Goal: Task Accomplishment & Management: Manage account settings

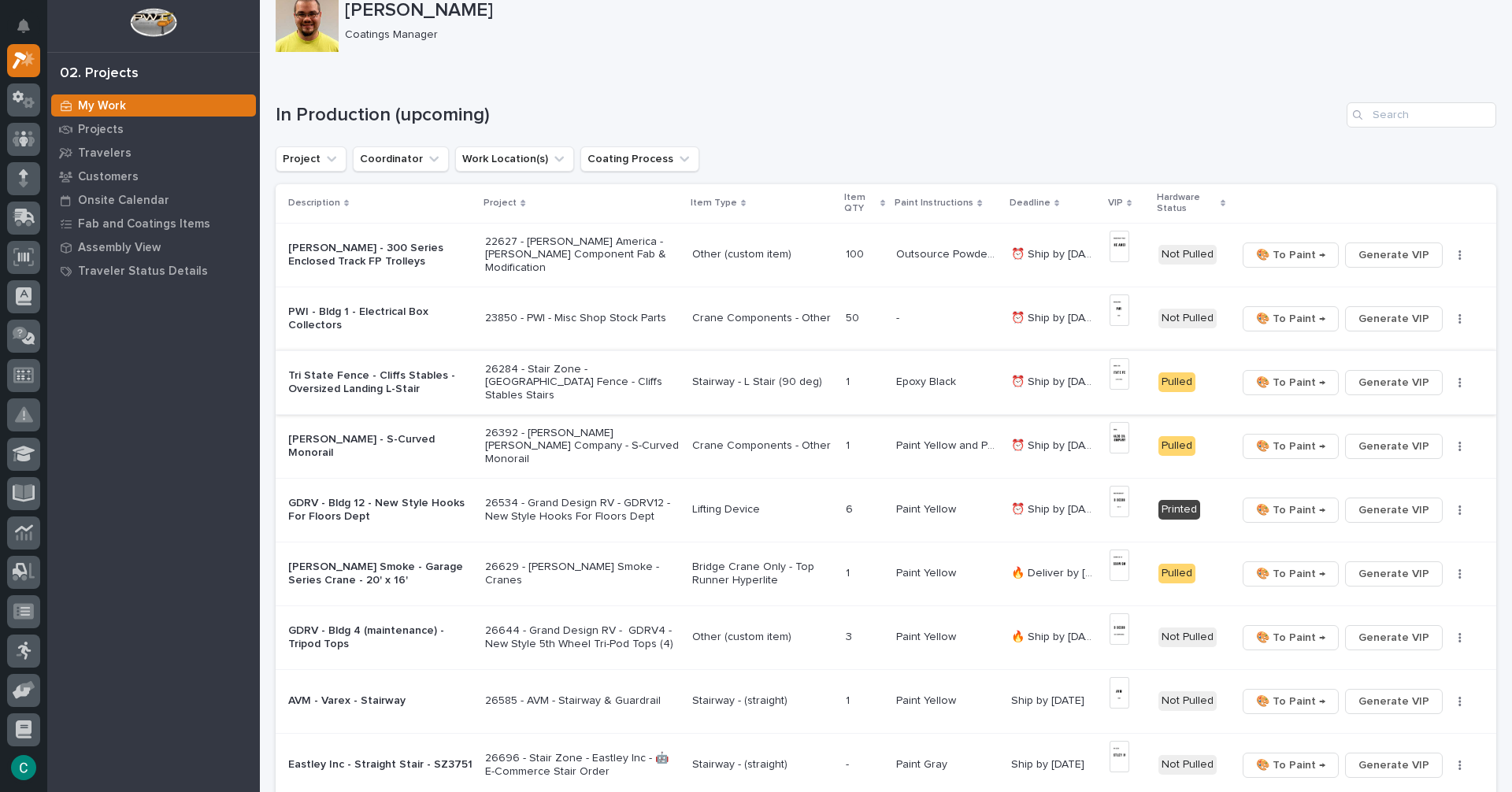
scroll to position [121, 0]
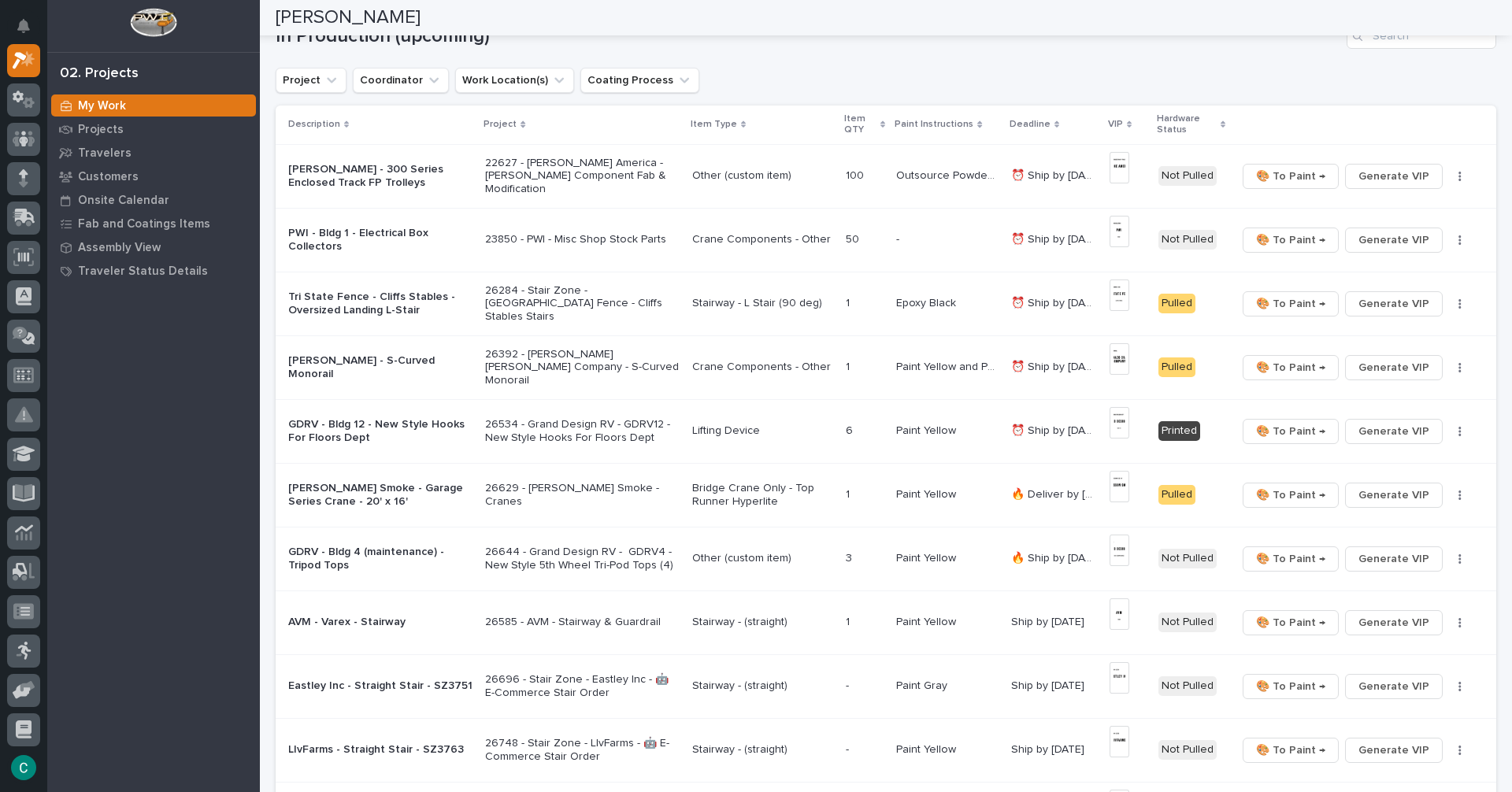
click at [737, 437] on p "Lifting Device" at bounding box center [763, 431] width 141 height 13
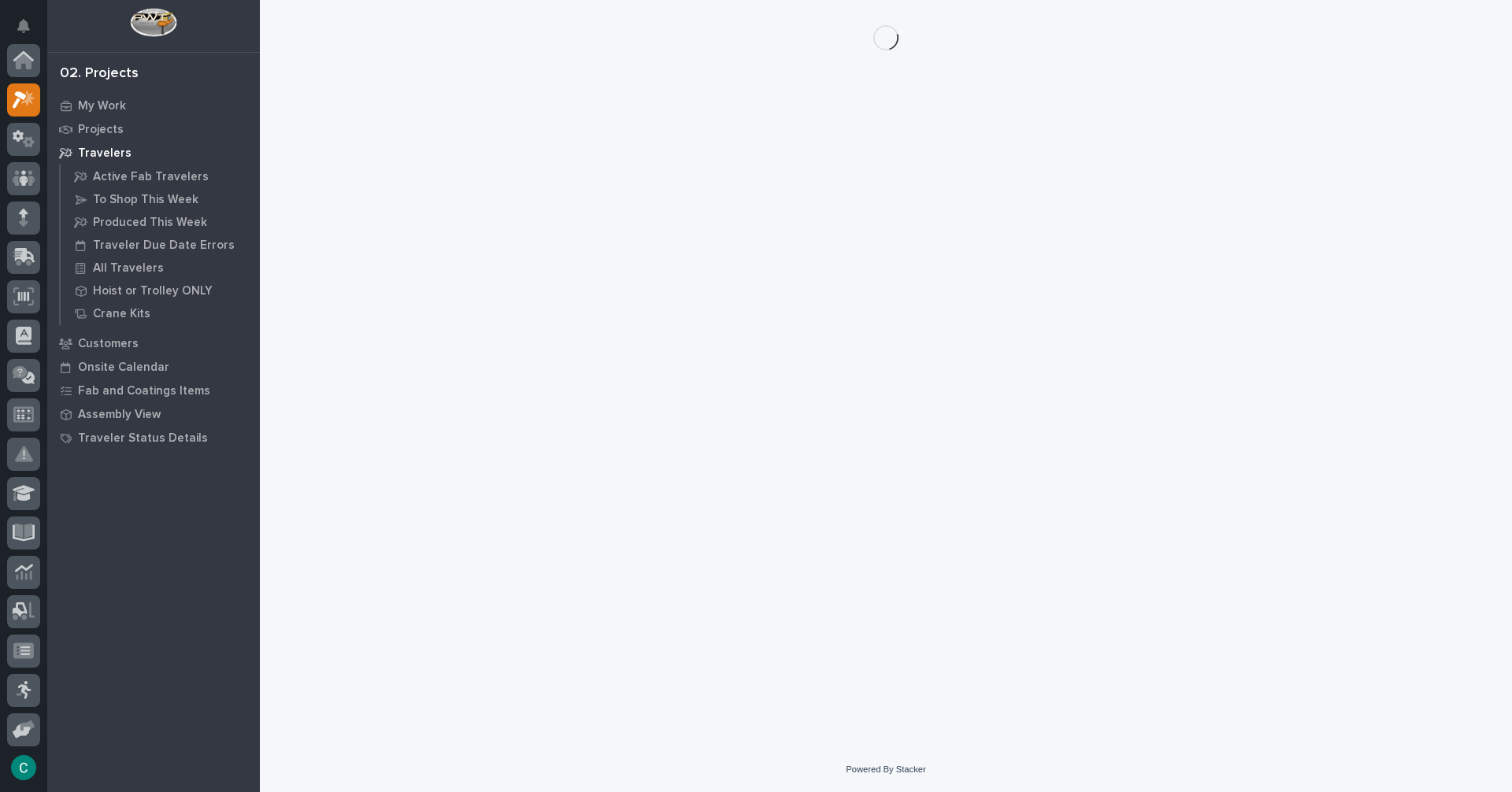
scroll to position [39, 0]
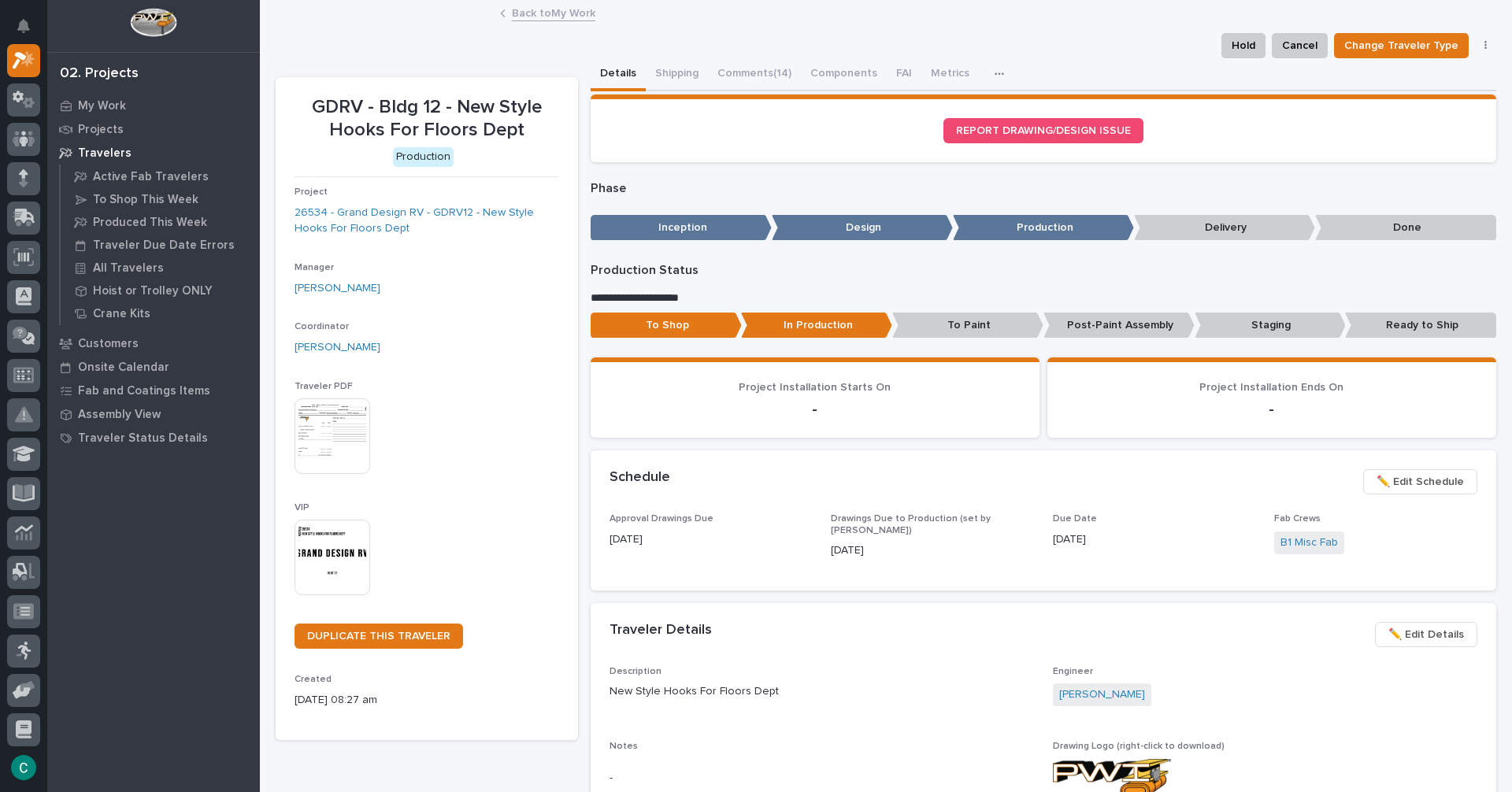
click at [1129, 325] on p "Post-Paint Assembly" at bounding box center [1118, 325] width 151 height 26
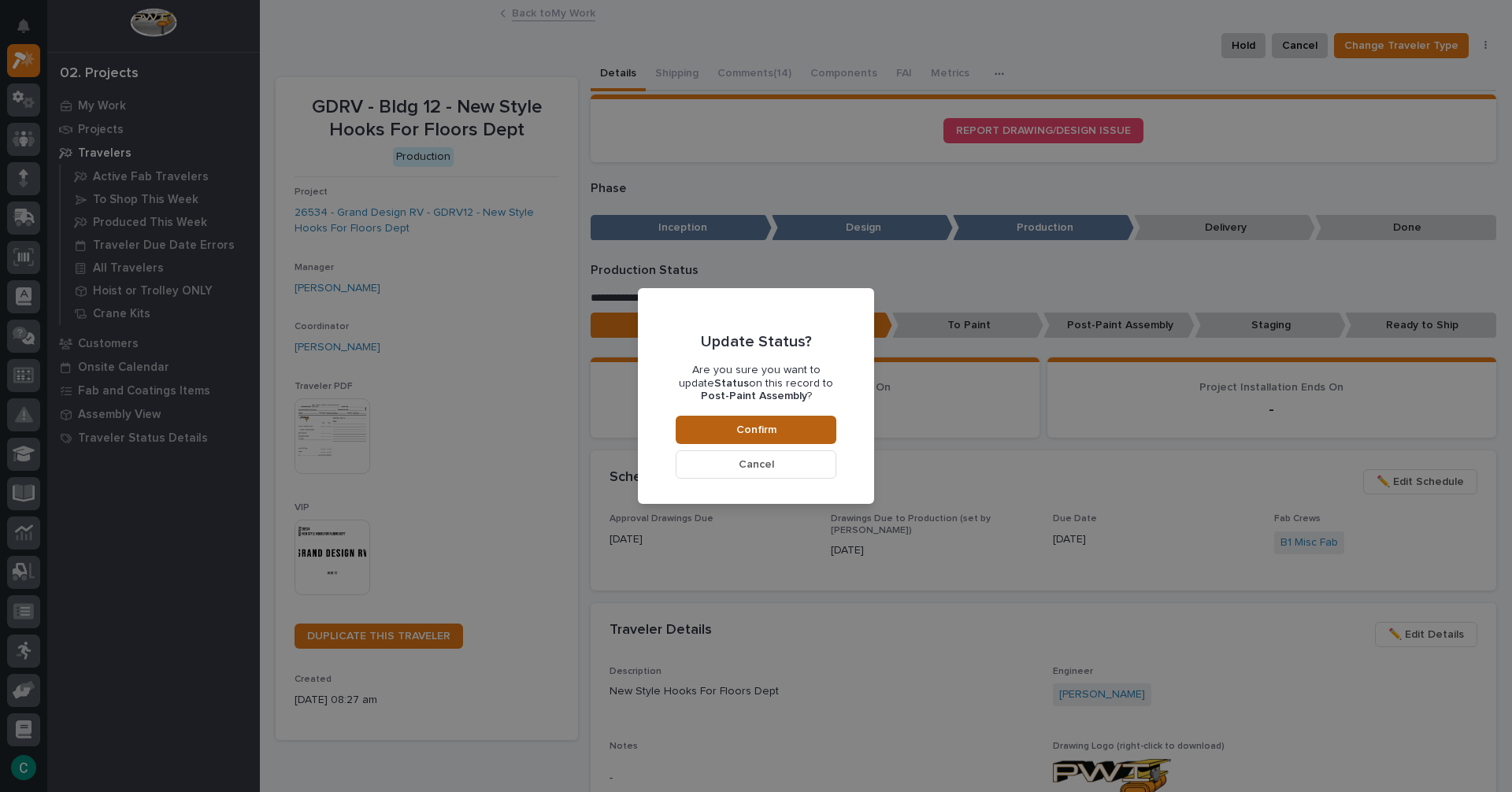
click at [790, 438] on button "Confirm" at bounding box center [756, 430] width 160 height 29
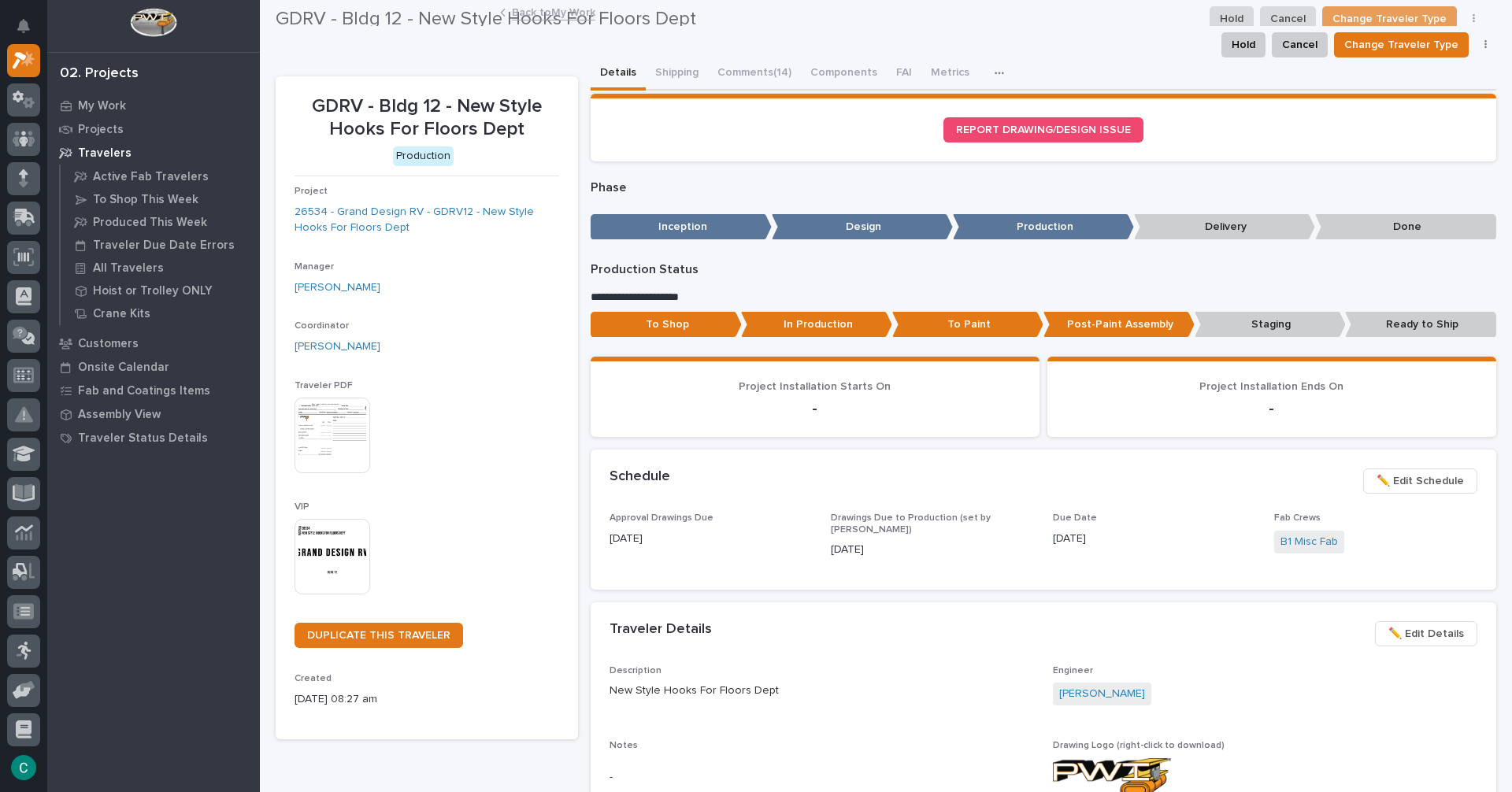
scroll to position [0, 0]
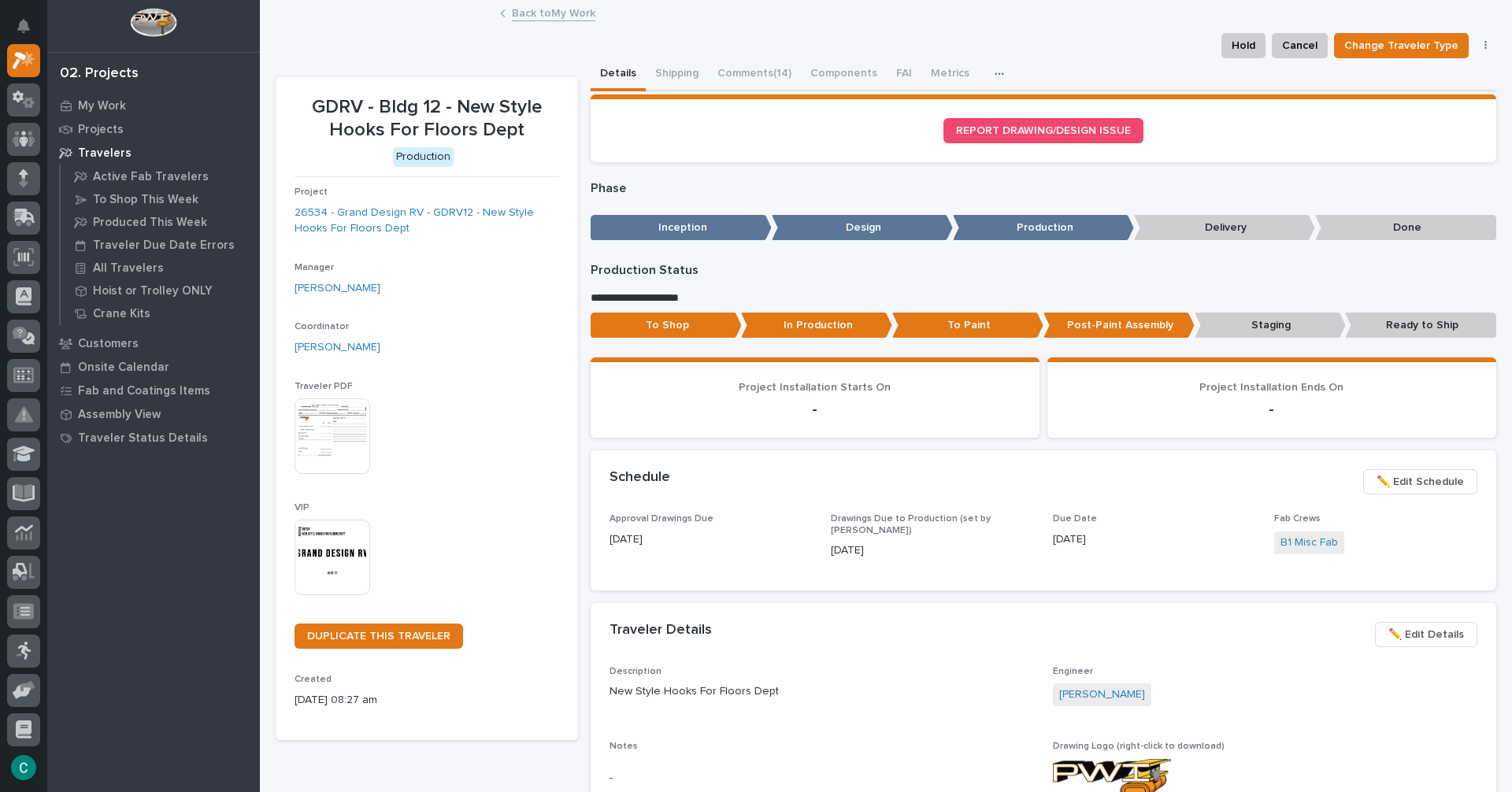
click at [556, 11] on link "Back to My Work" at bounding box center [553, 11] width 83 height 18
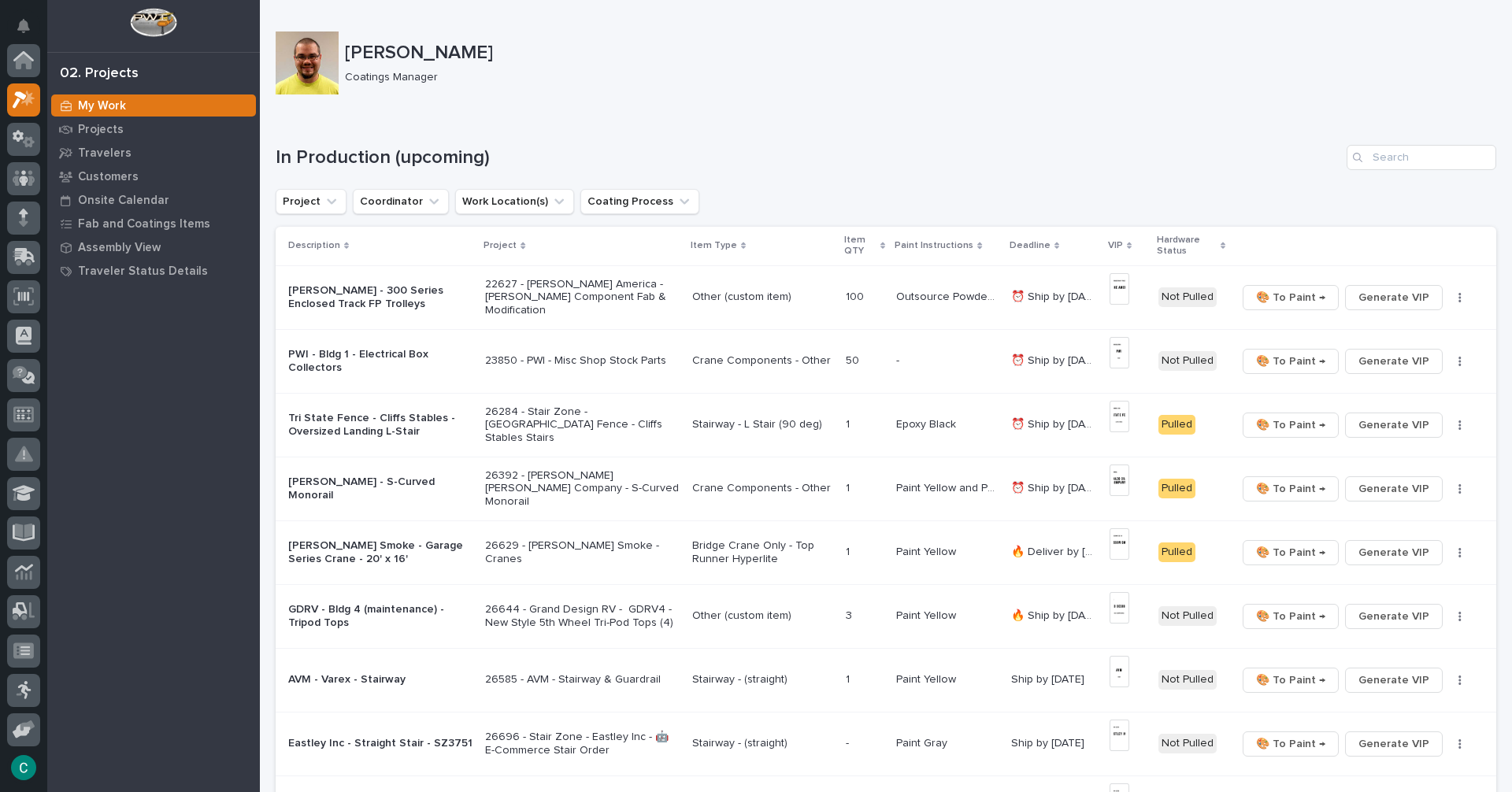
scroll to position [39, 0]
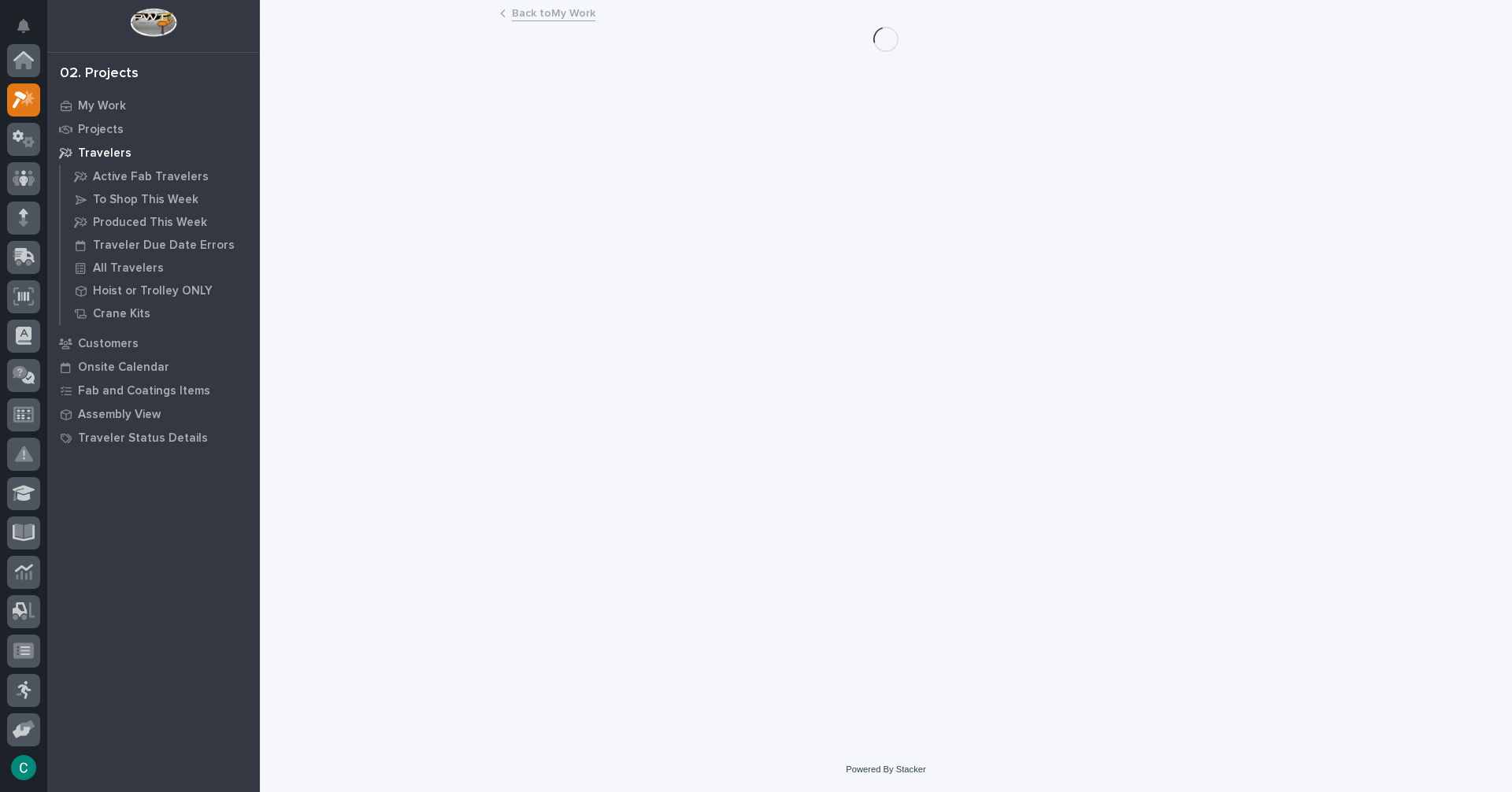
scroll to position [39, 0]
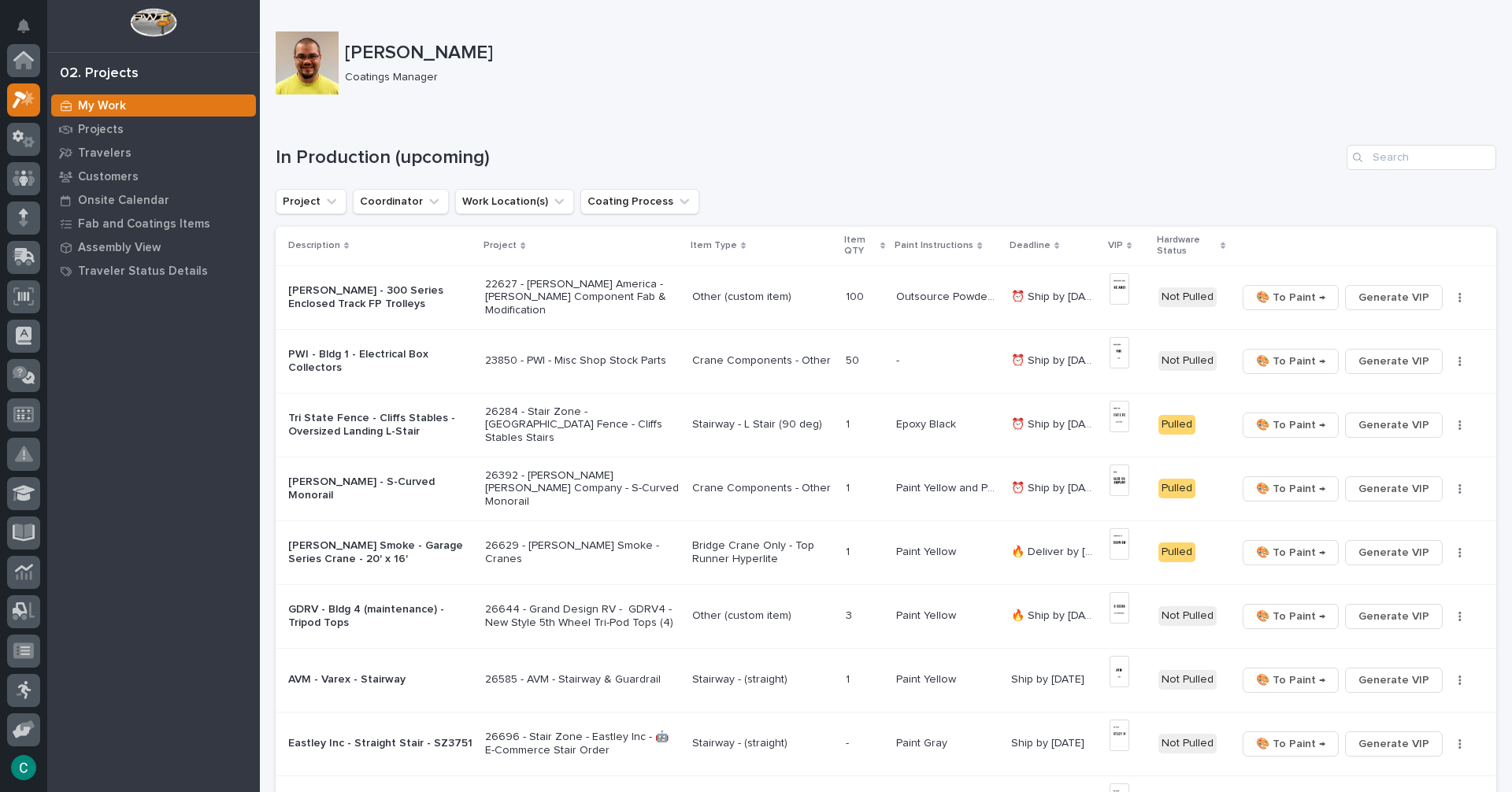
scroll to position [39, 0]
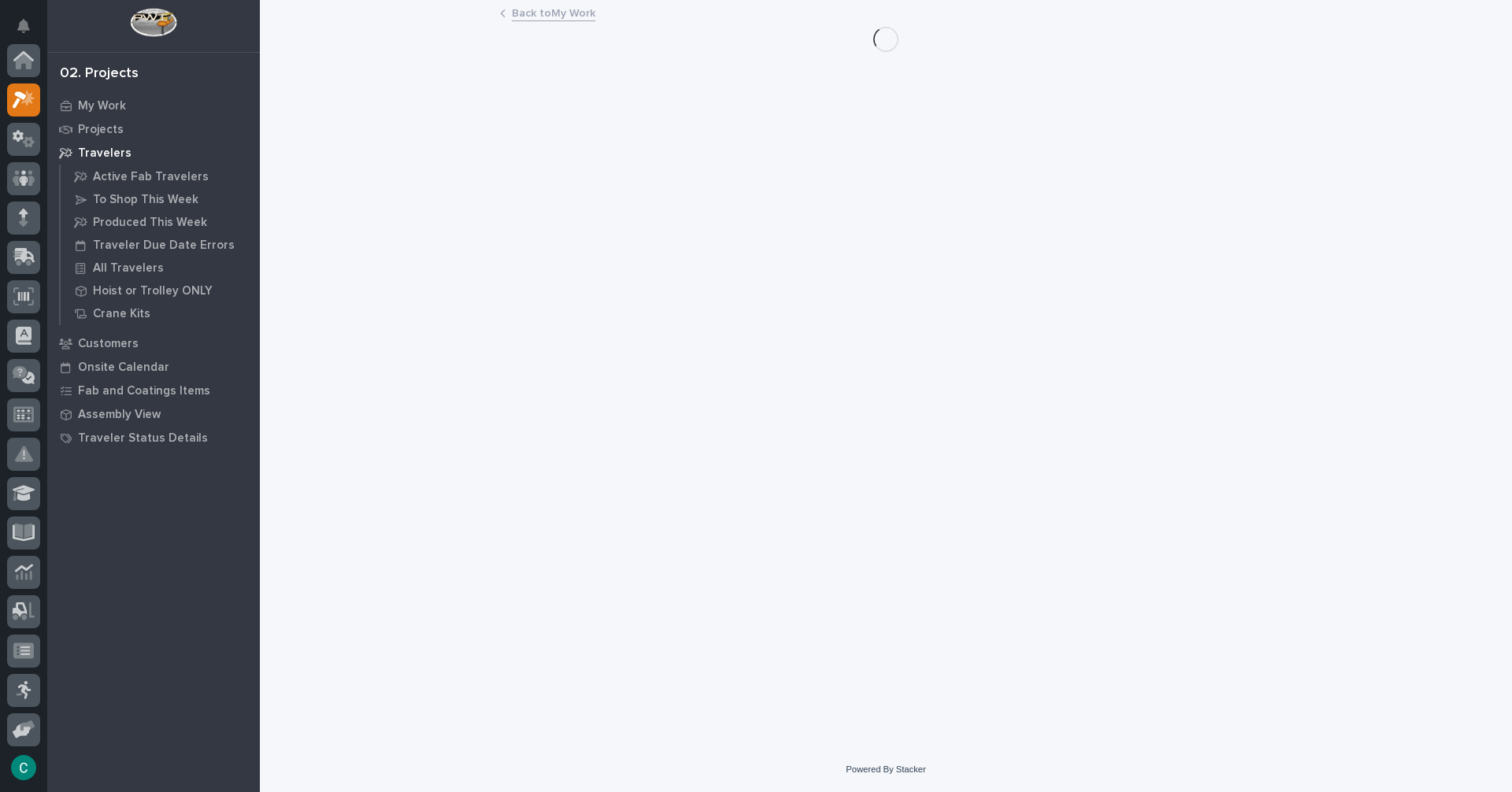
scroll to position [39, 0]
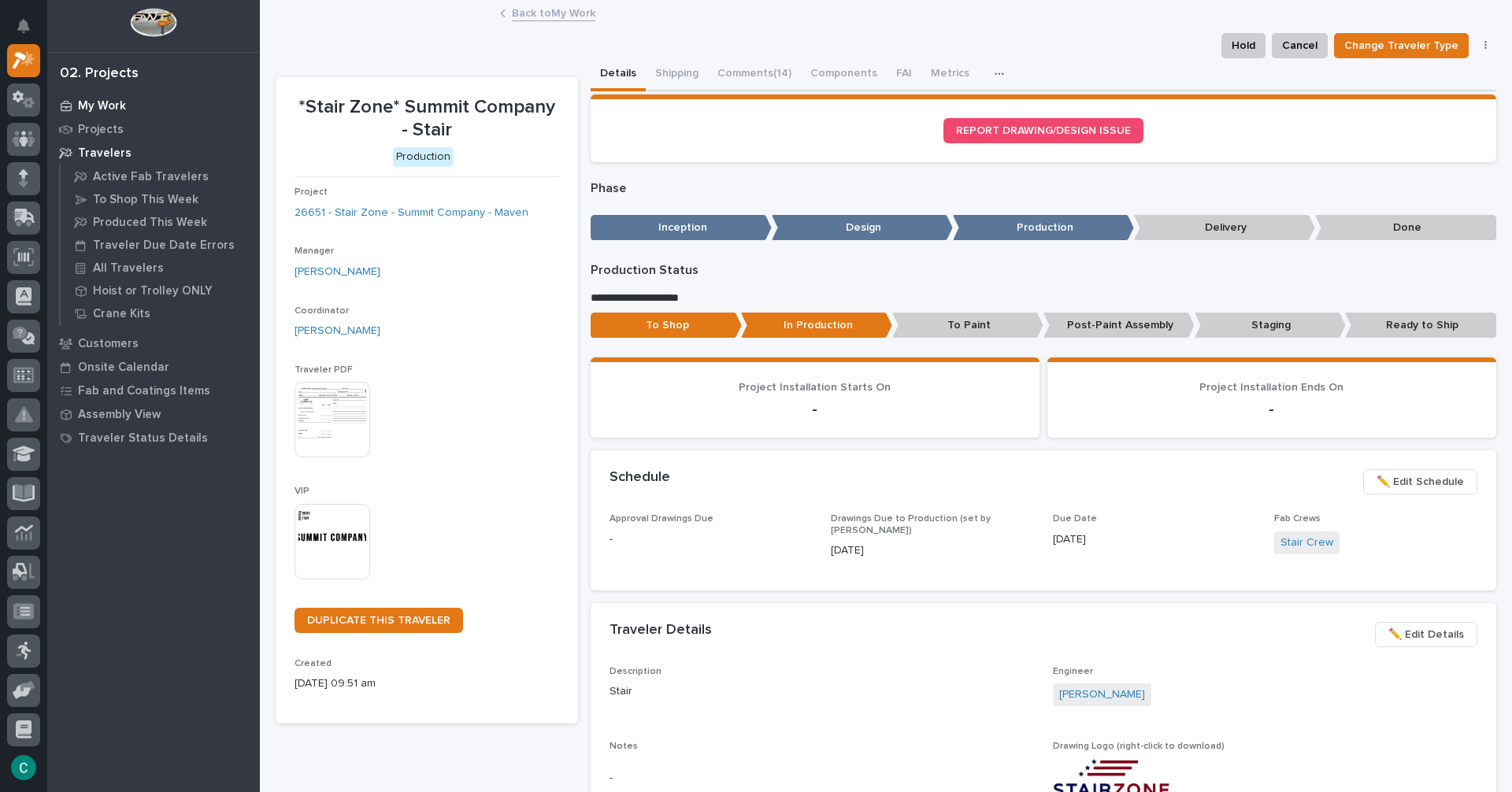
click at [105, 109] on p "My Work" at bounding box center [102, 106] width 48 height 14
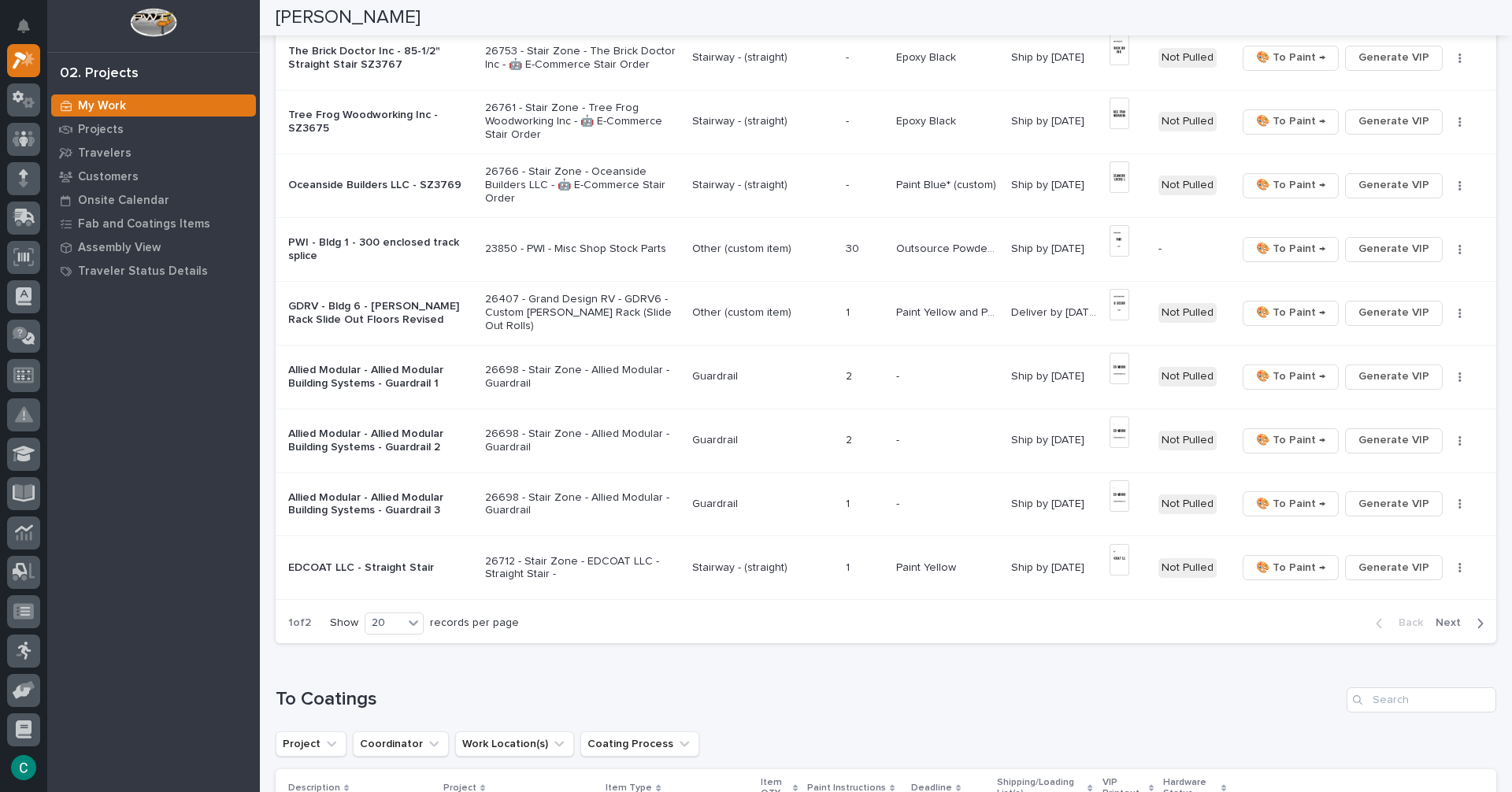
scroll to position [1024, 0]
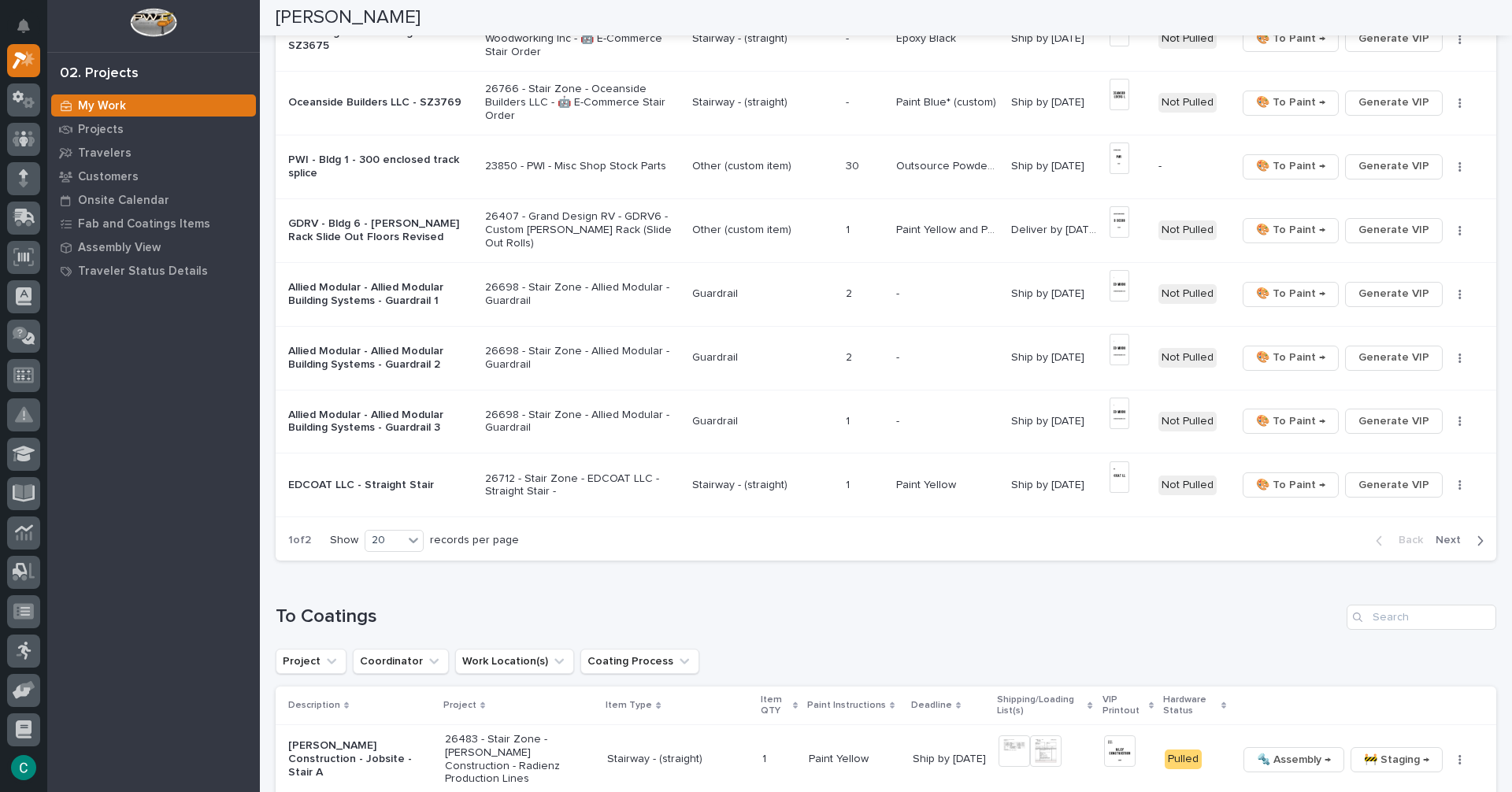
click at [1451, 540] on span "Next" at bounding box center [1453, 540] width 34 height 14
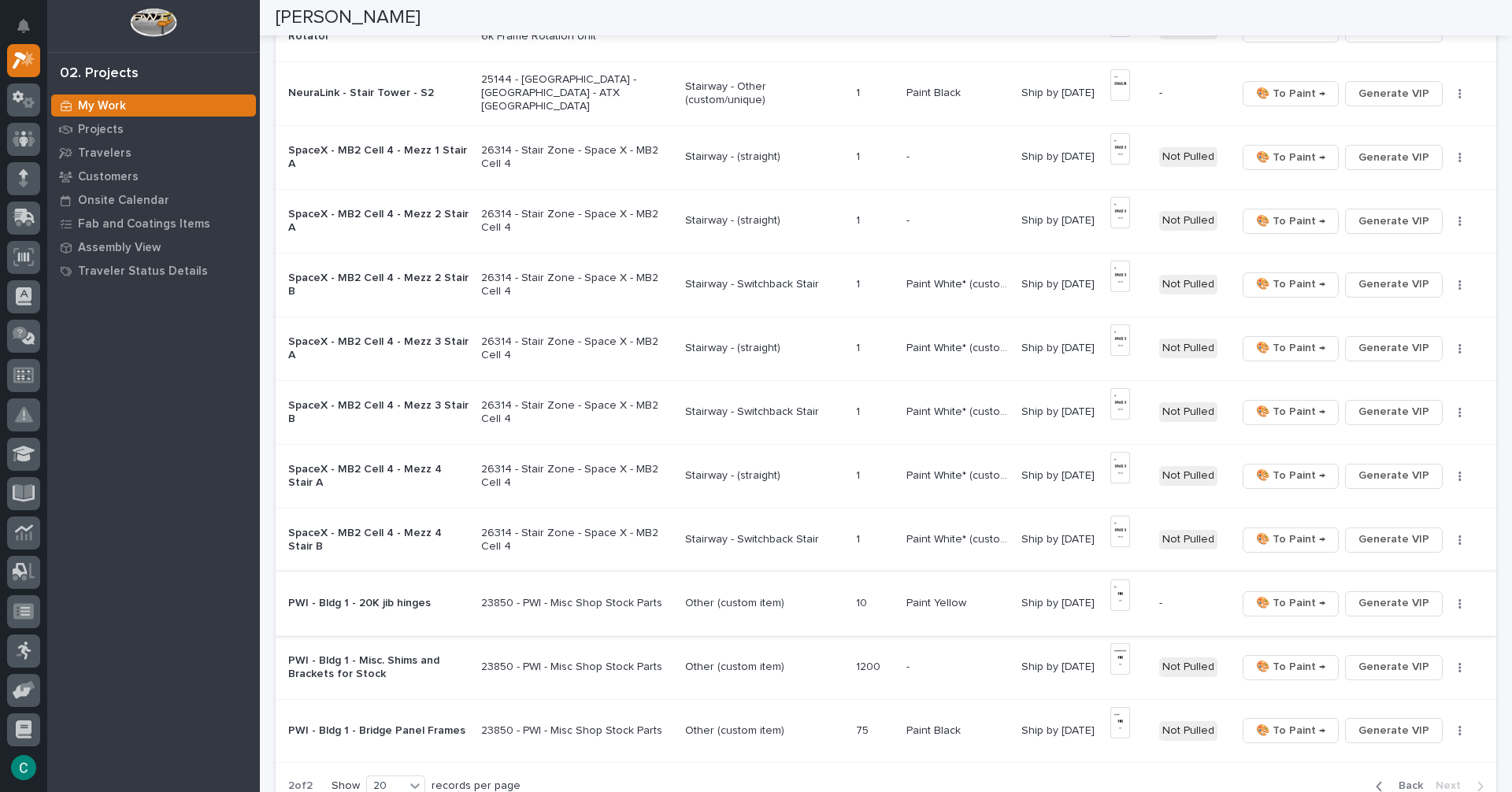
scroll to position [677, 0]
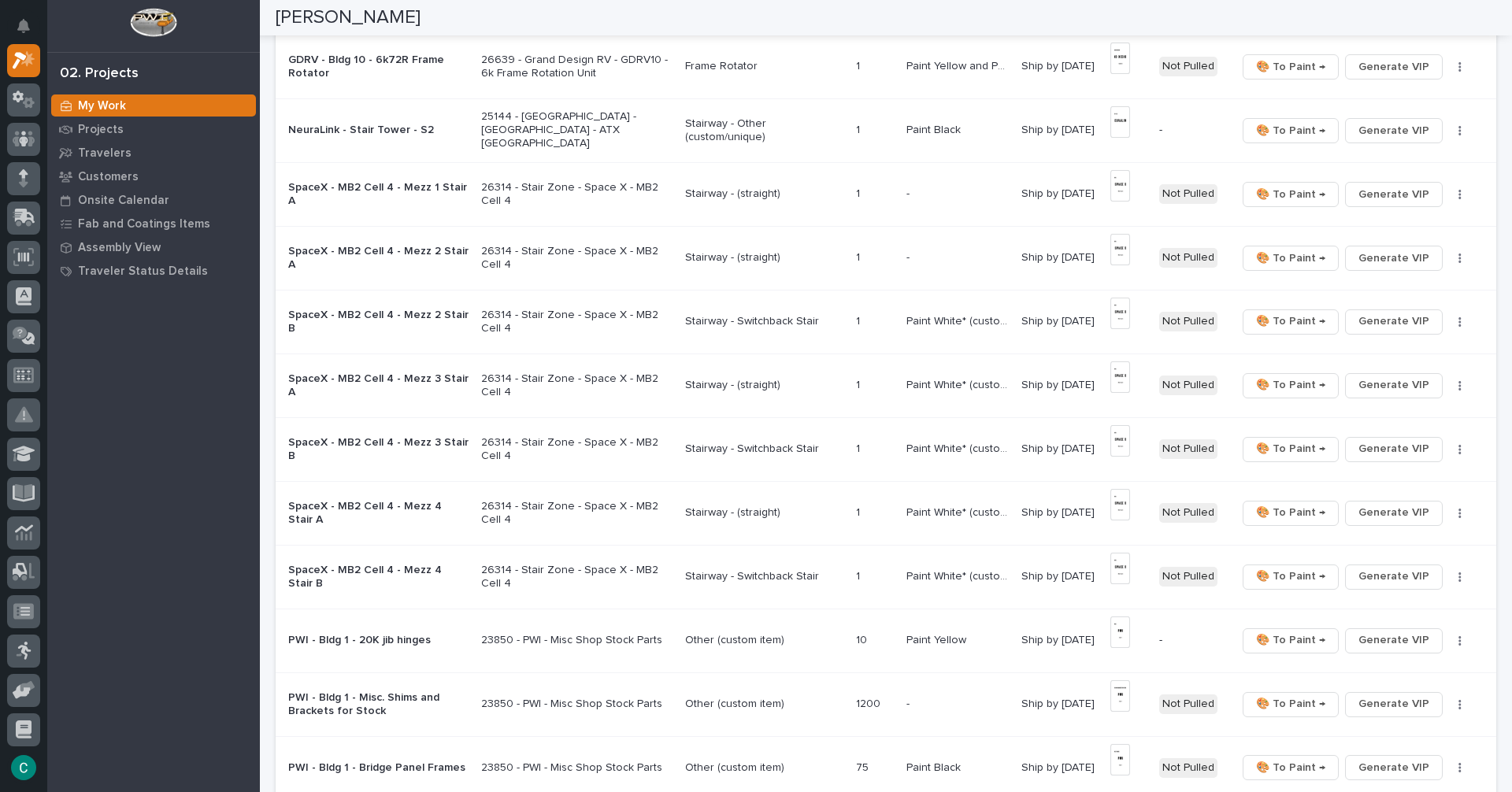
click at [736, 320] on p "Stairway - Switchback Stair" at bounding box center [764, 322] width 159 height 13
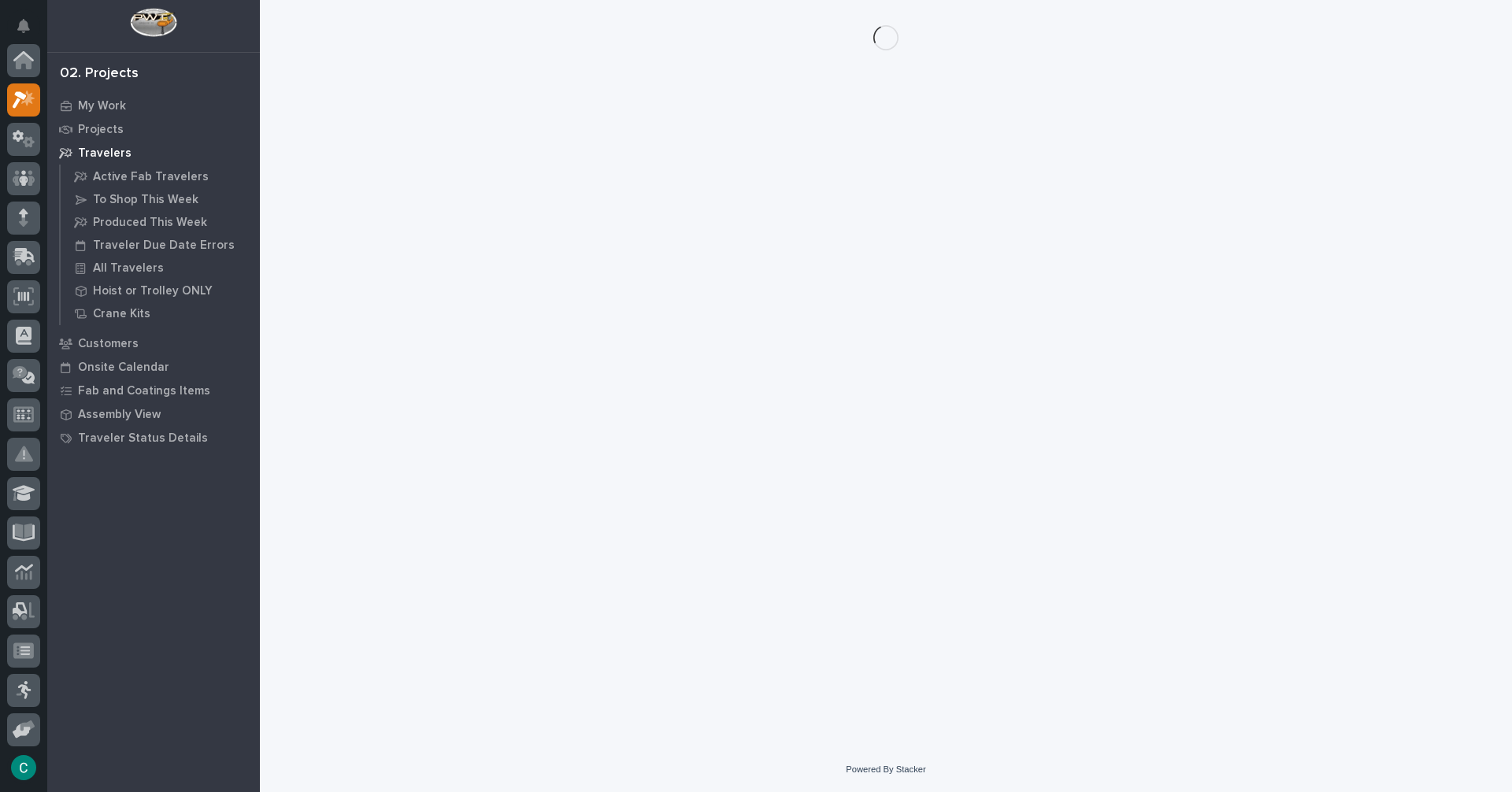
scroll to position [39, 0]
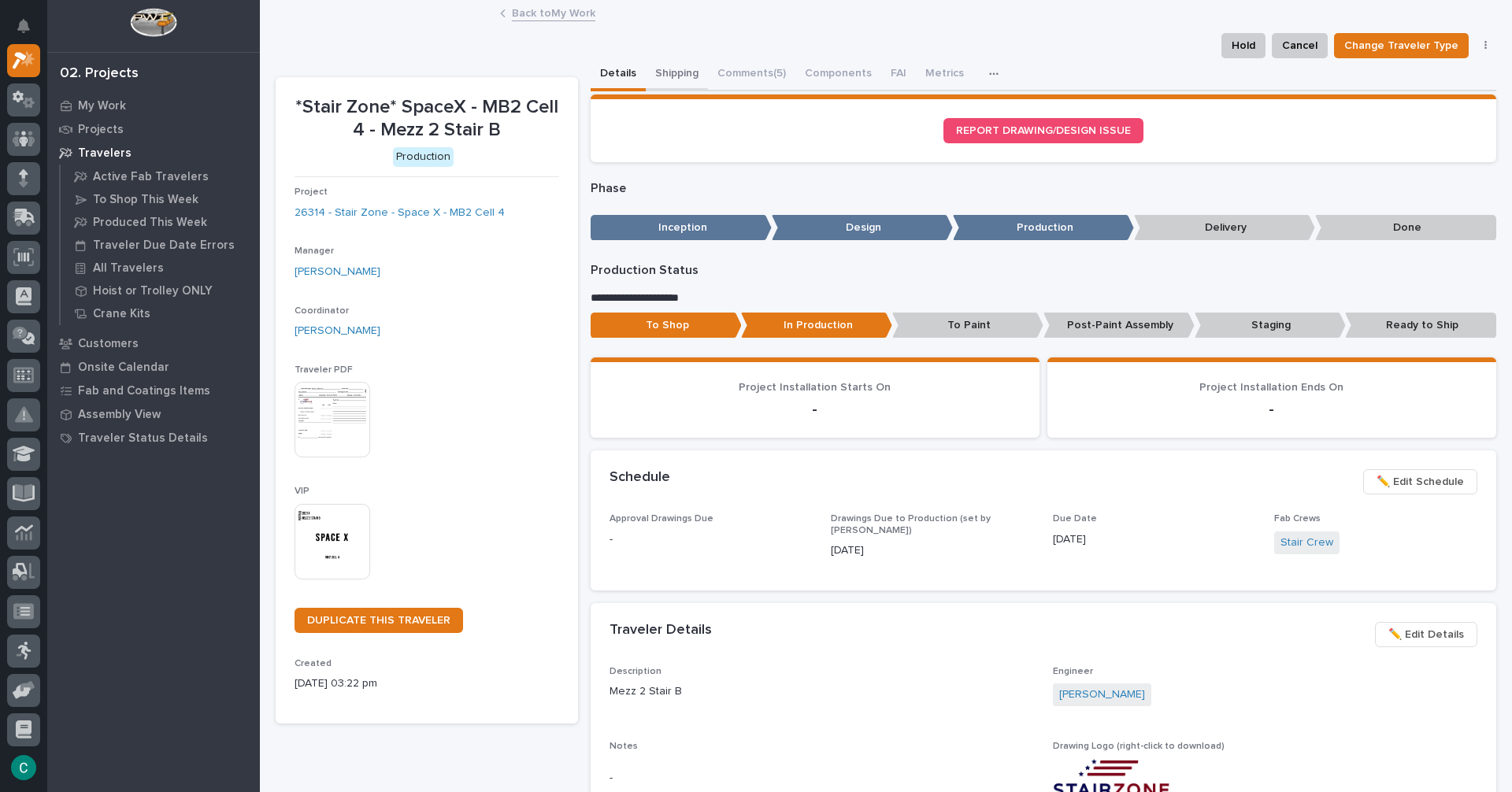
click at [676, 74] on button "Shipping" at bounding box center [676, 75] width 62 height 33
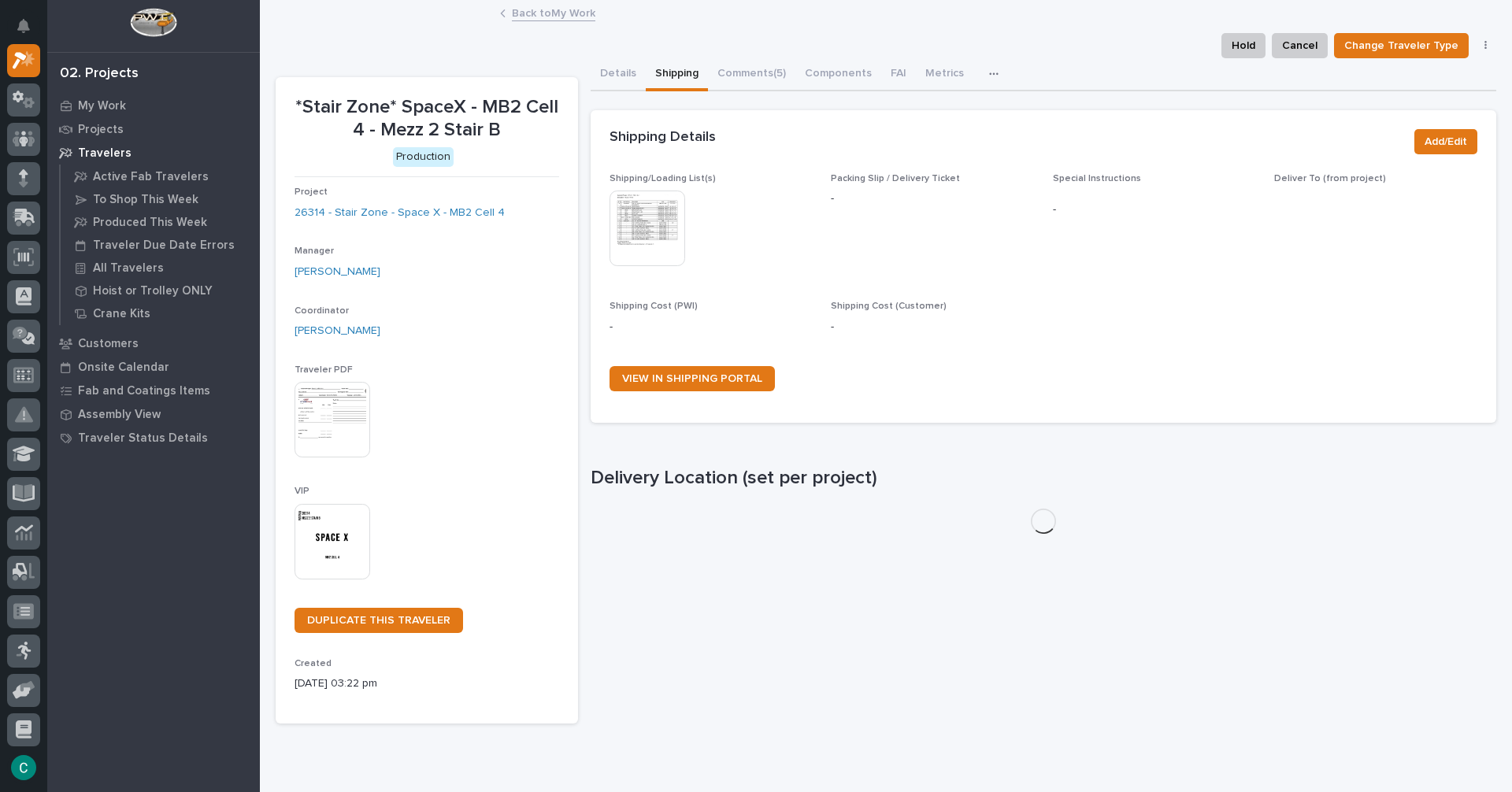
click at [634, 229] on img at bounding box center [647, 227] width 75 height 75
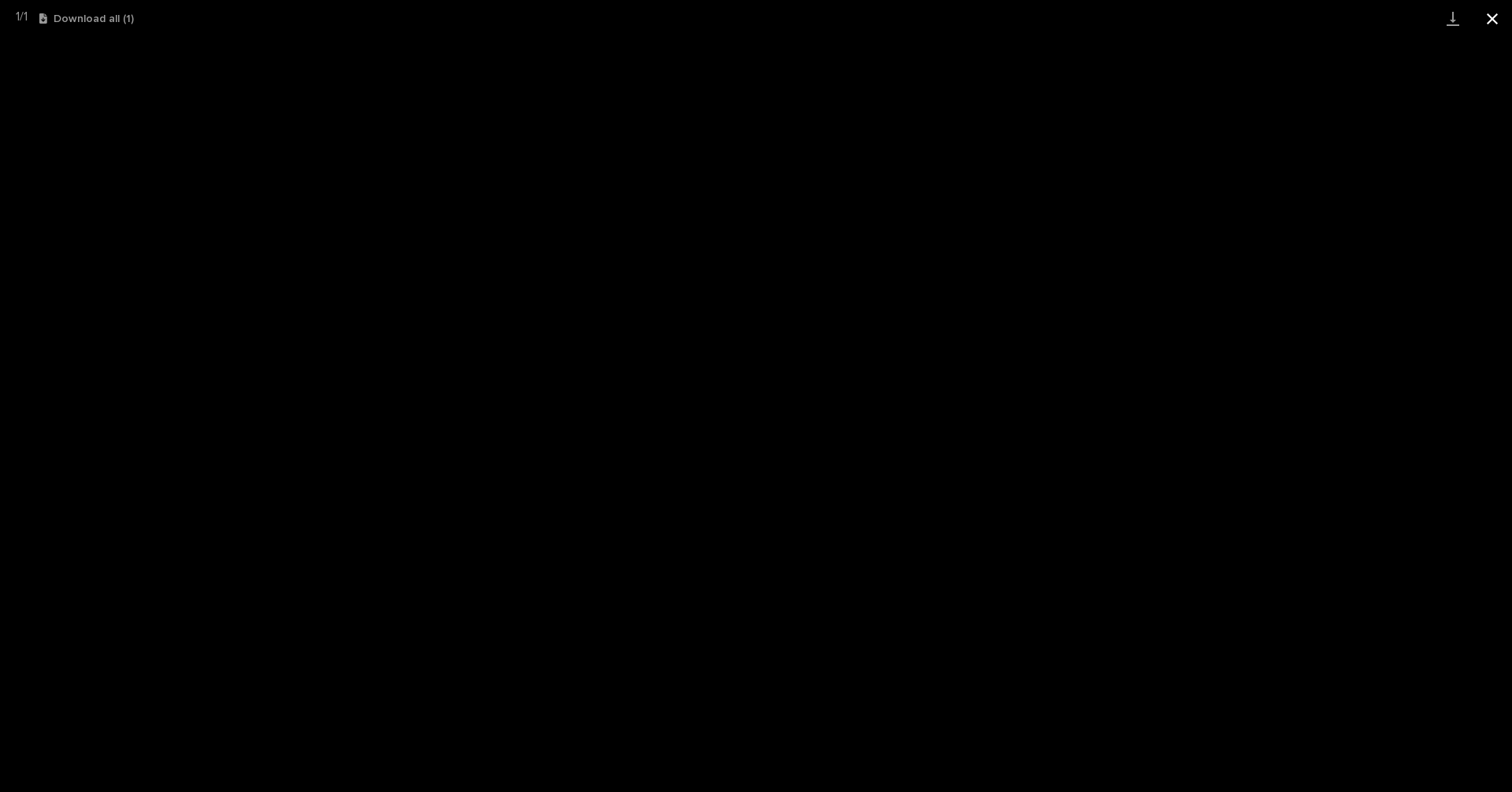
click at [1489, 24] on button "Close gallery" at bounding box center [1491, 18] width 39 height 37
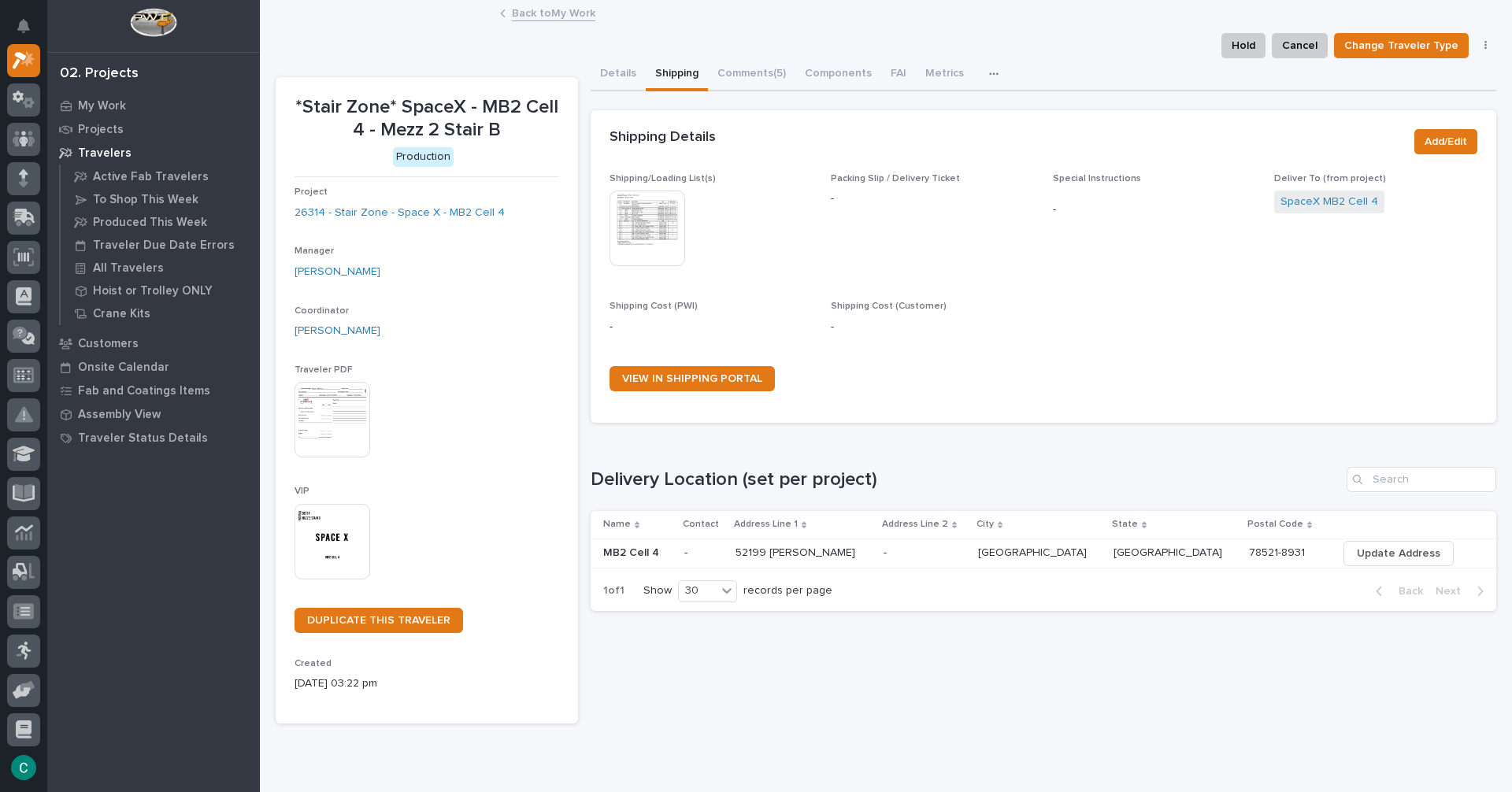
click at [572, 12] on link "Back to My Work" at bounding box center [553, 11] width 83 height 18
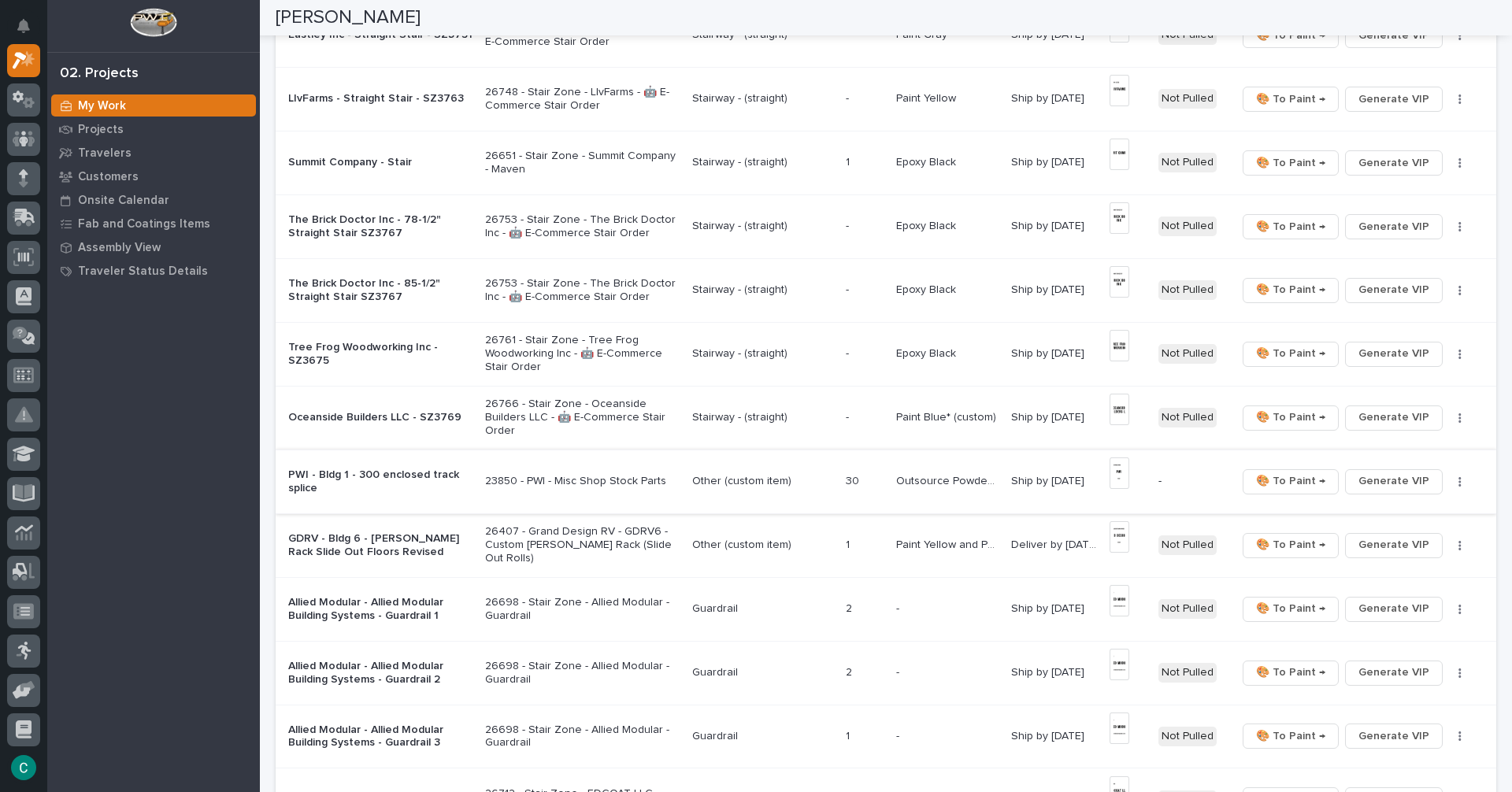
scroll to position [945, 0]
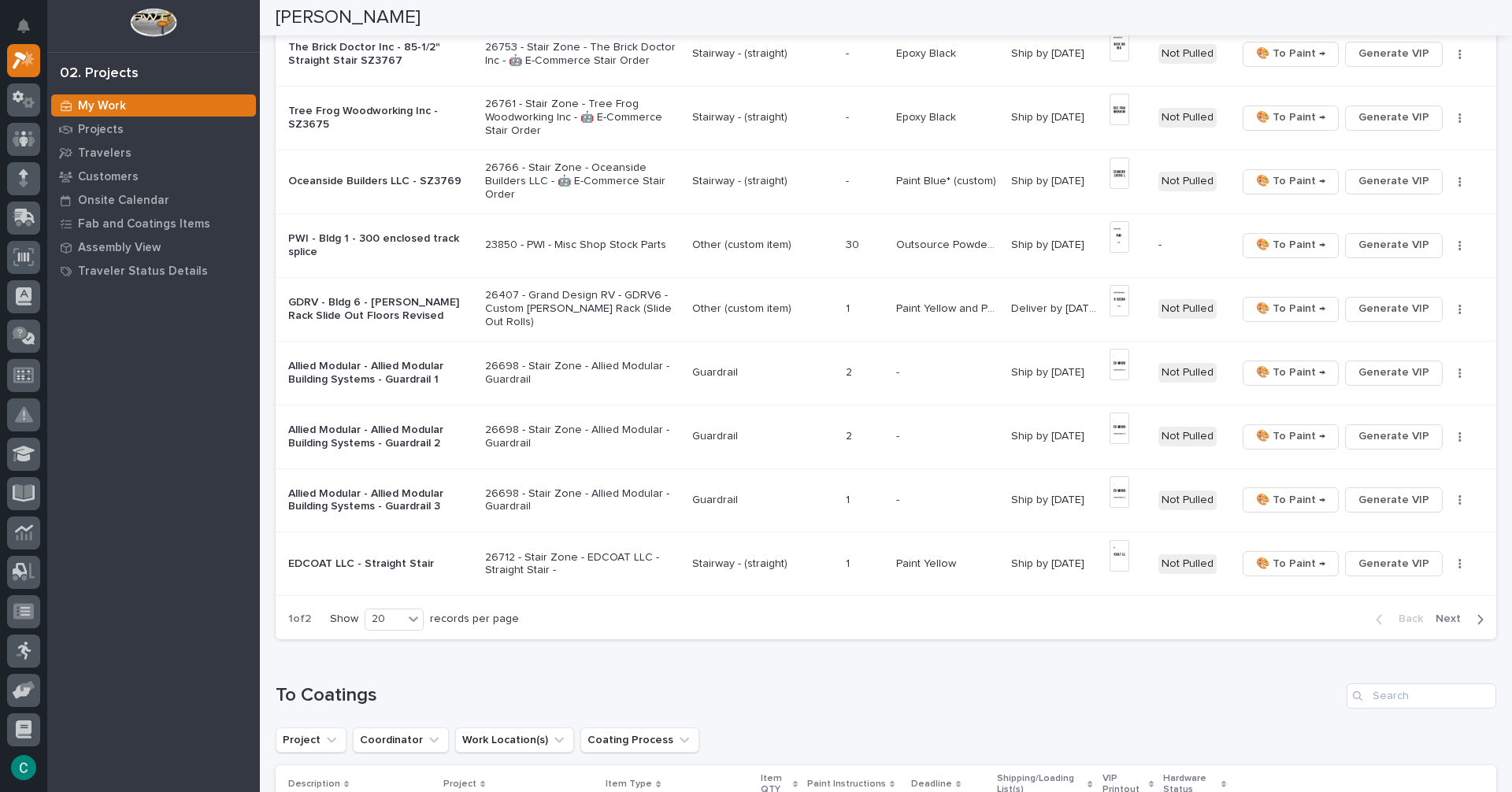
click at [1470, 618] on div "button" at bounding box center [1477, 619] width 13 height 14
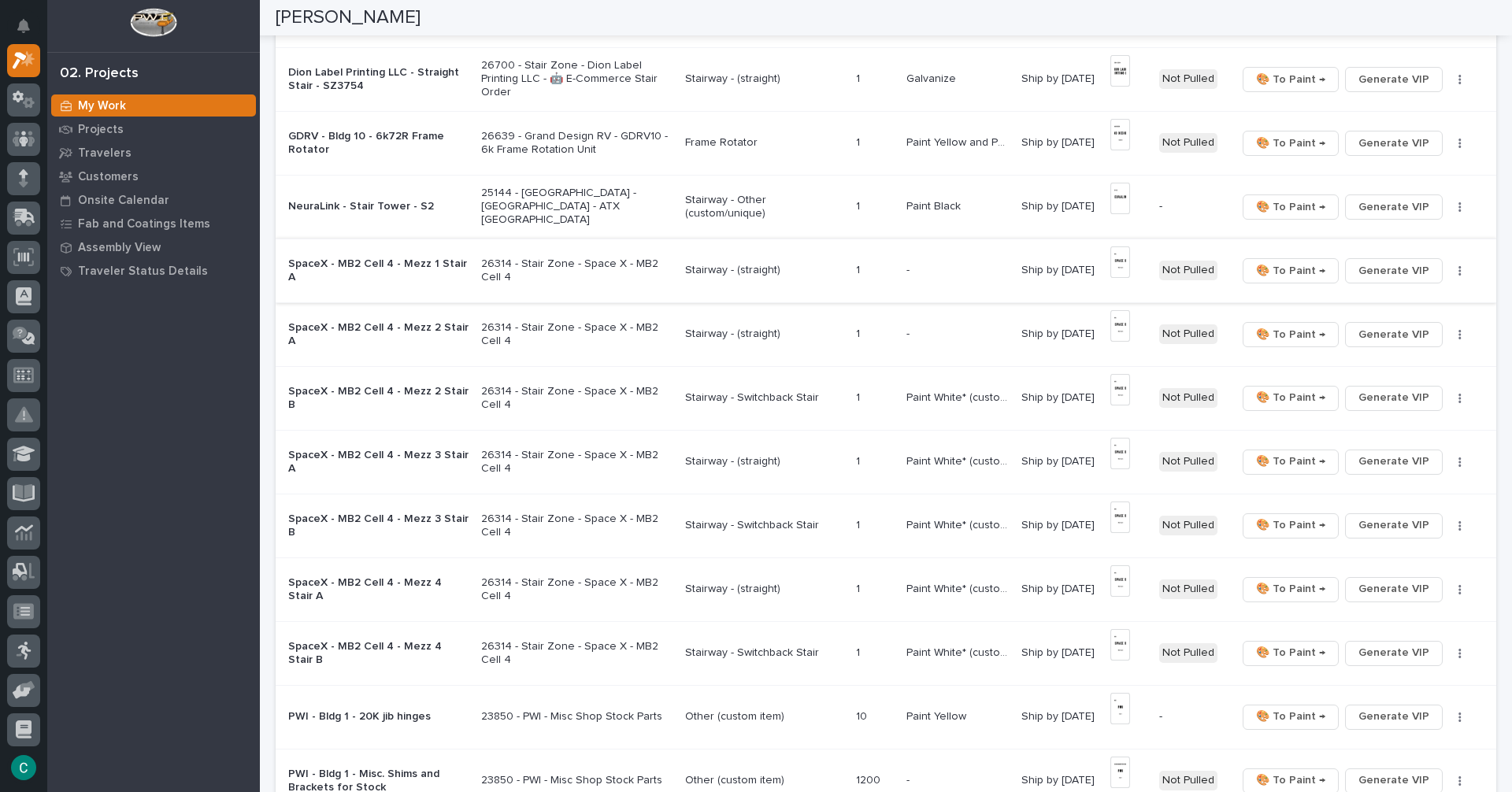
scroll to position [598, 0]
click at [617, 262] on p "26314 - Stair Zone - Space X - MB2 Cell 4" at bounding box center [577, 273] width 191 height 27
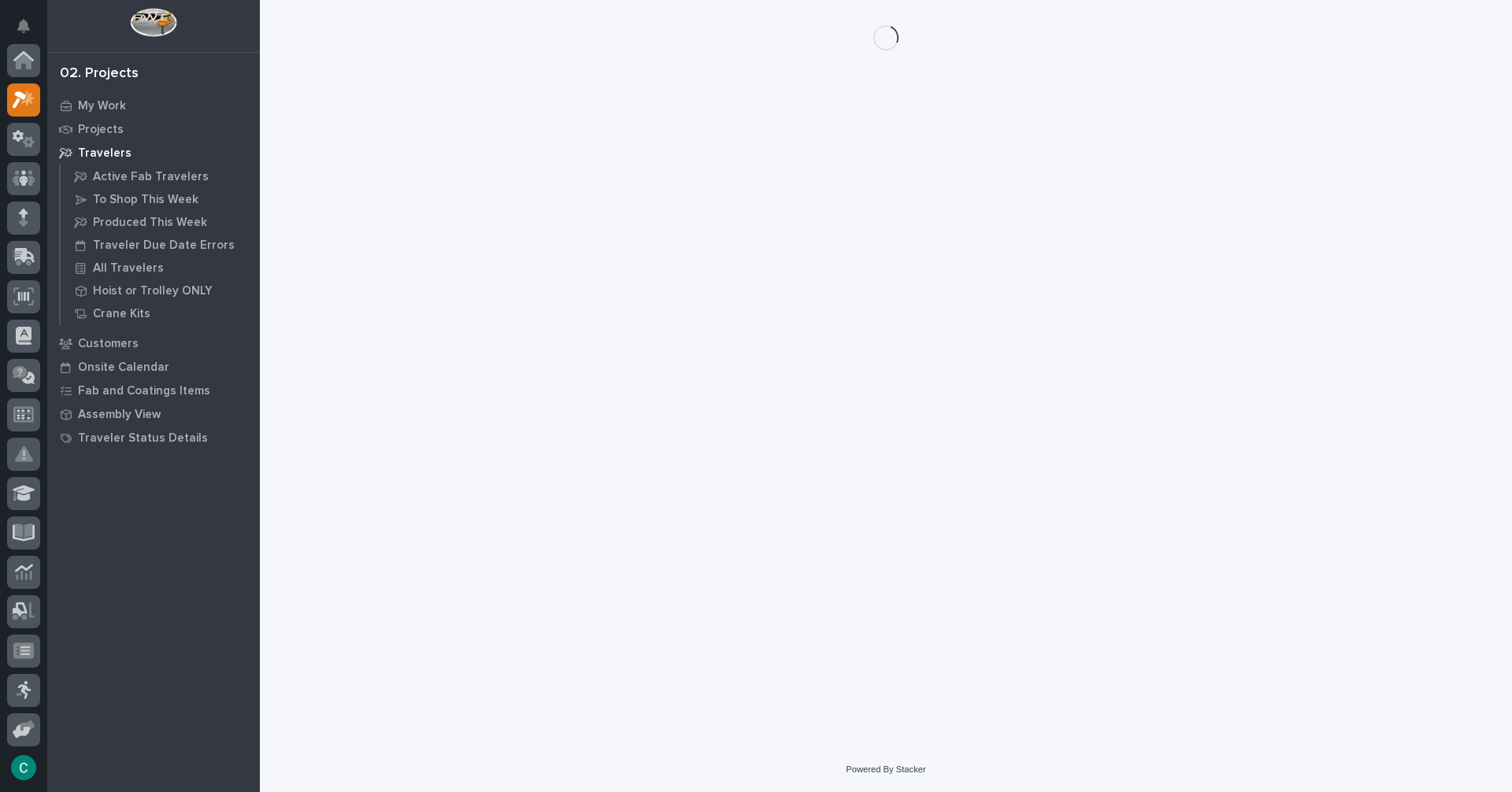
scroll to position [39, 0]
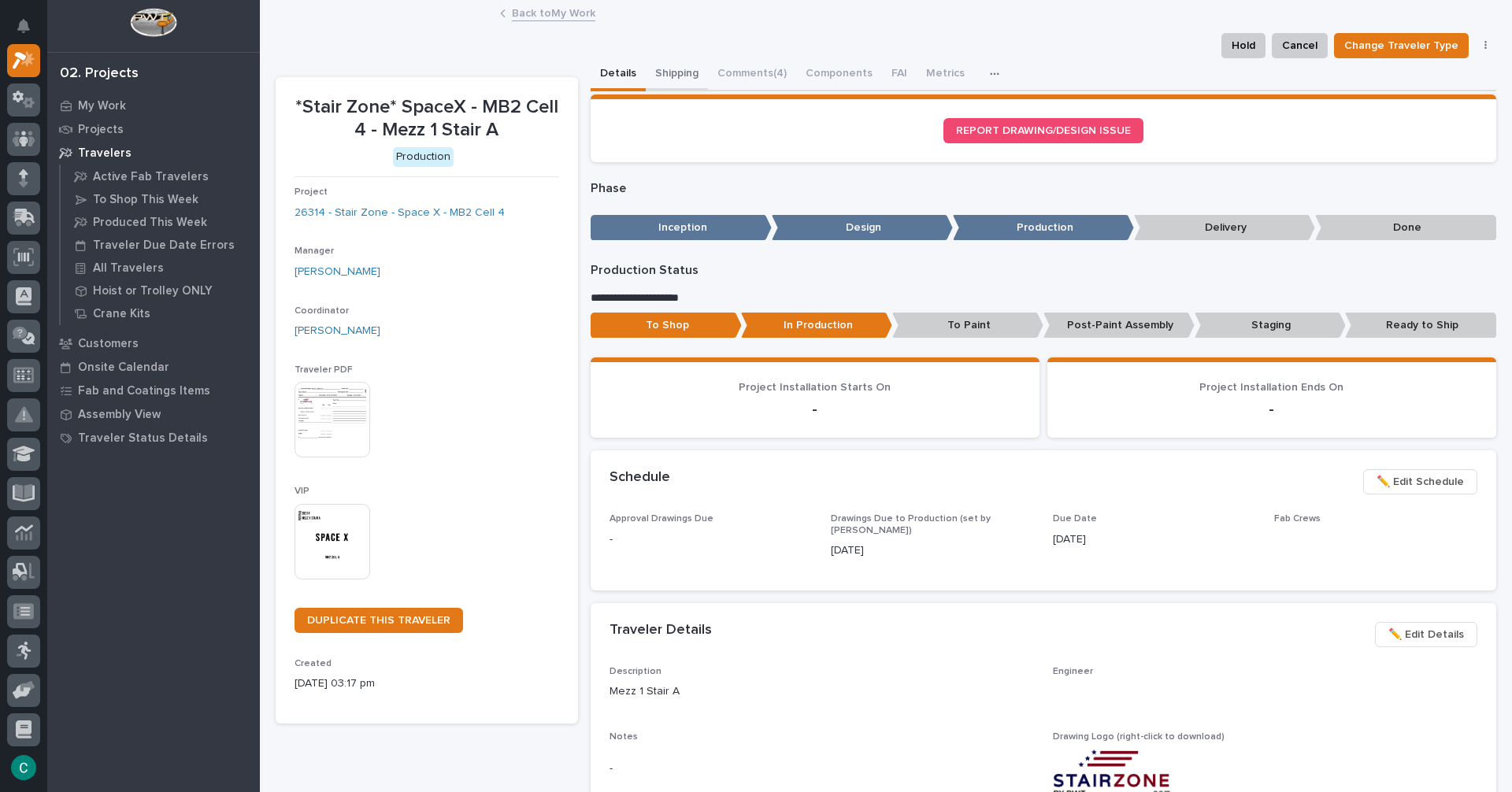
click at [665, 72] on button "Shipping" at bounding box center [676, 75] width 62 height 33
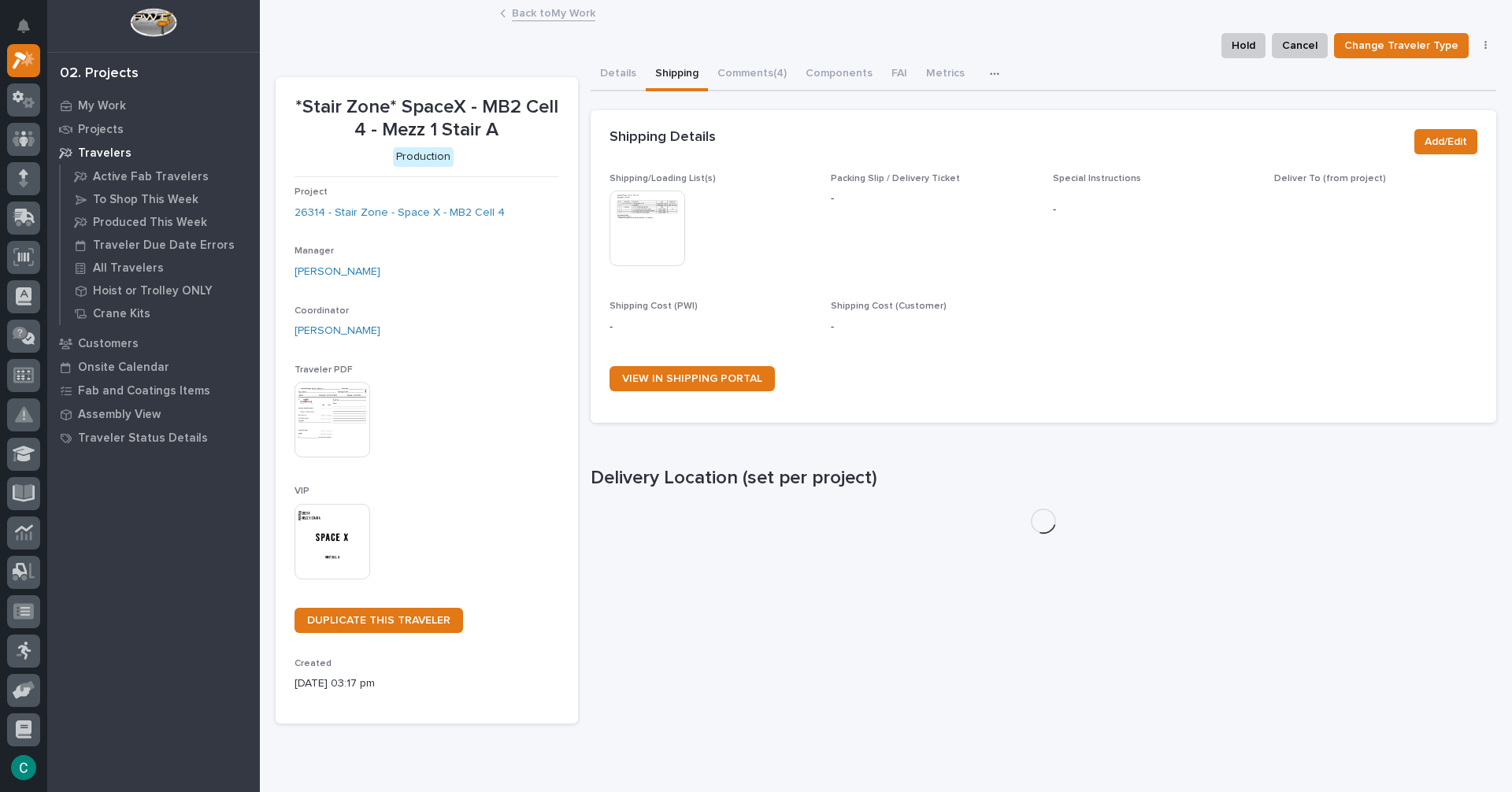
click at [655, 200] on img at bounding box center [647, 227] width 75 height 75
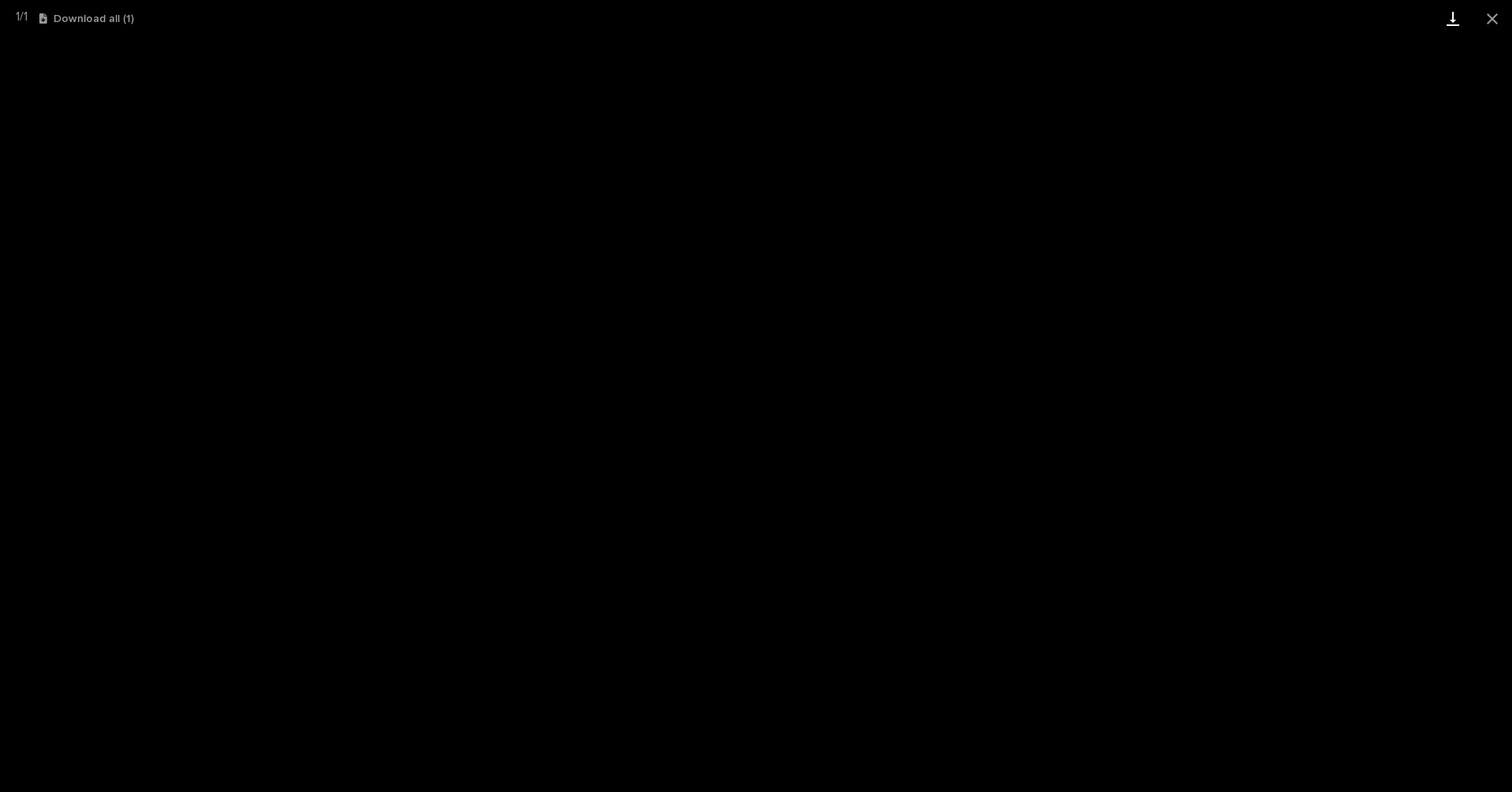
drag, startPoint x: 1492, startPoint y: 11, endPoint x: 1463, endPoint y: 18, distance: 29.8
click at [1491, 11] on button "Close gallery" at bounding box center [1491, 18] width 39 height 37
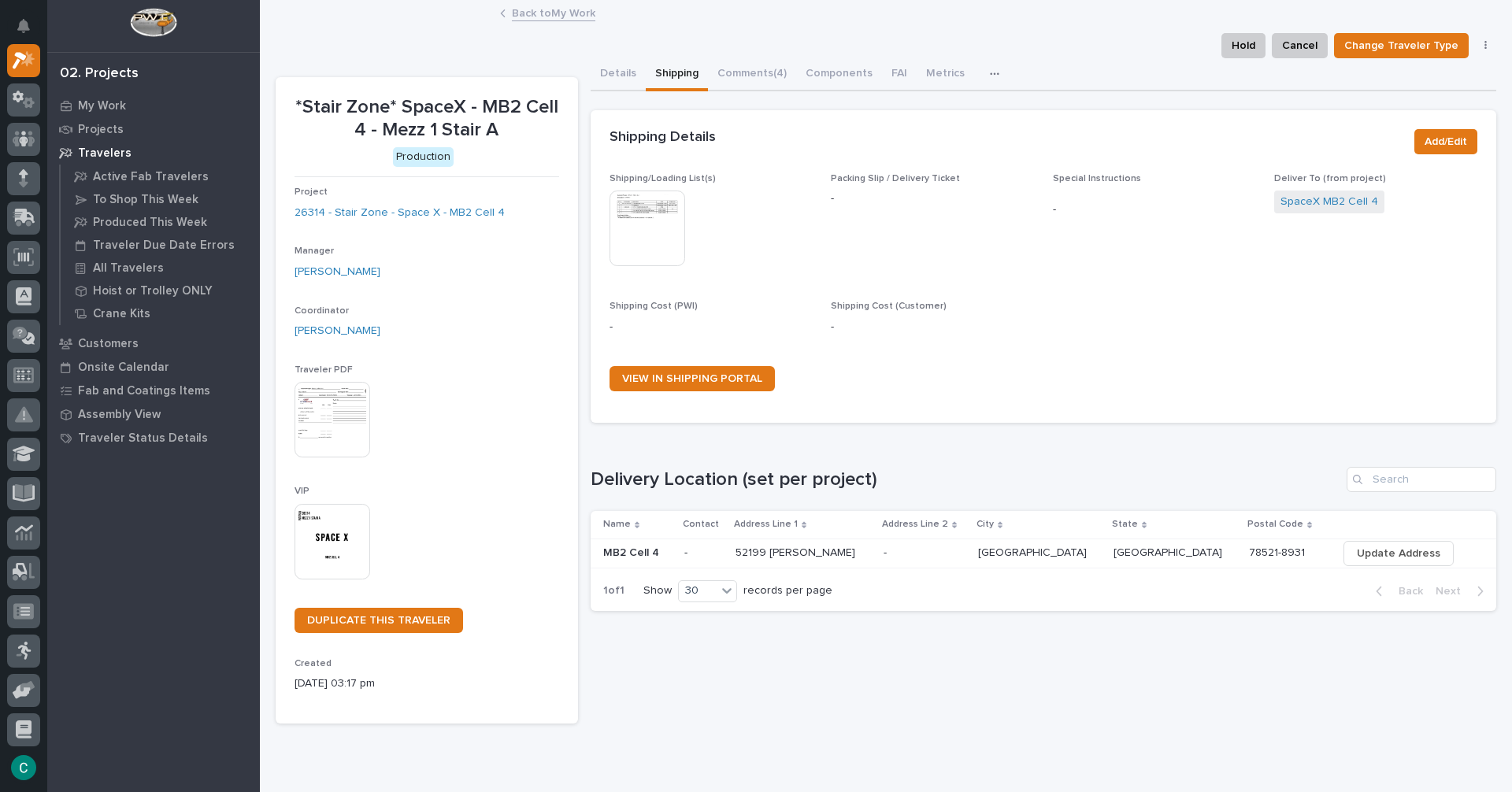
click at [581, 9] on link "Back to My Work" at bounding box center [553, 11] width 83 height 18
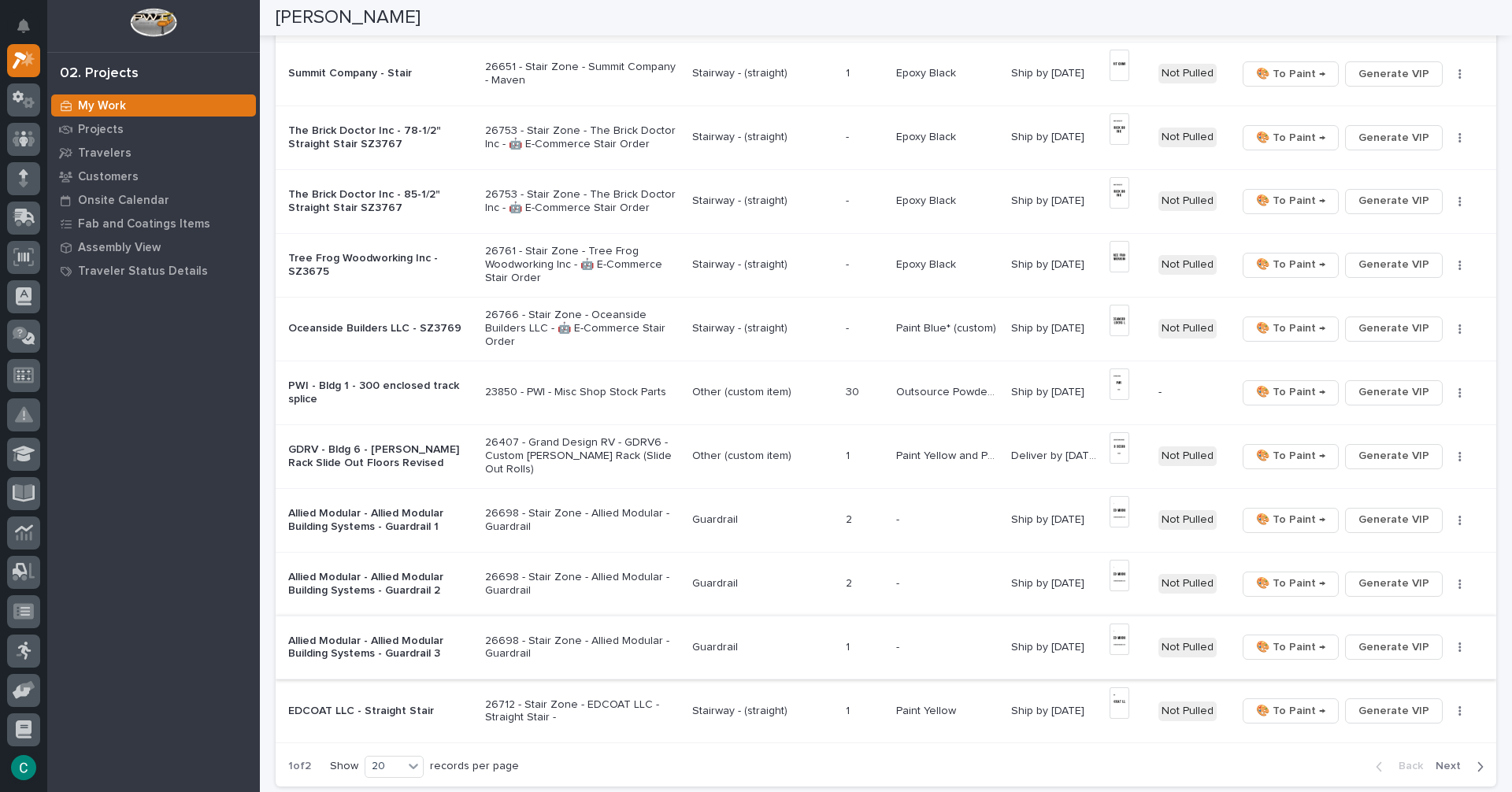
scroll to position [867, 0]
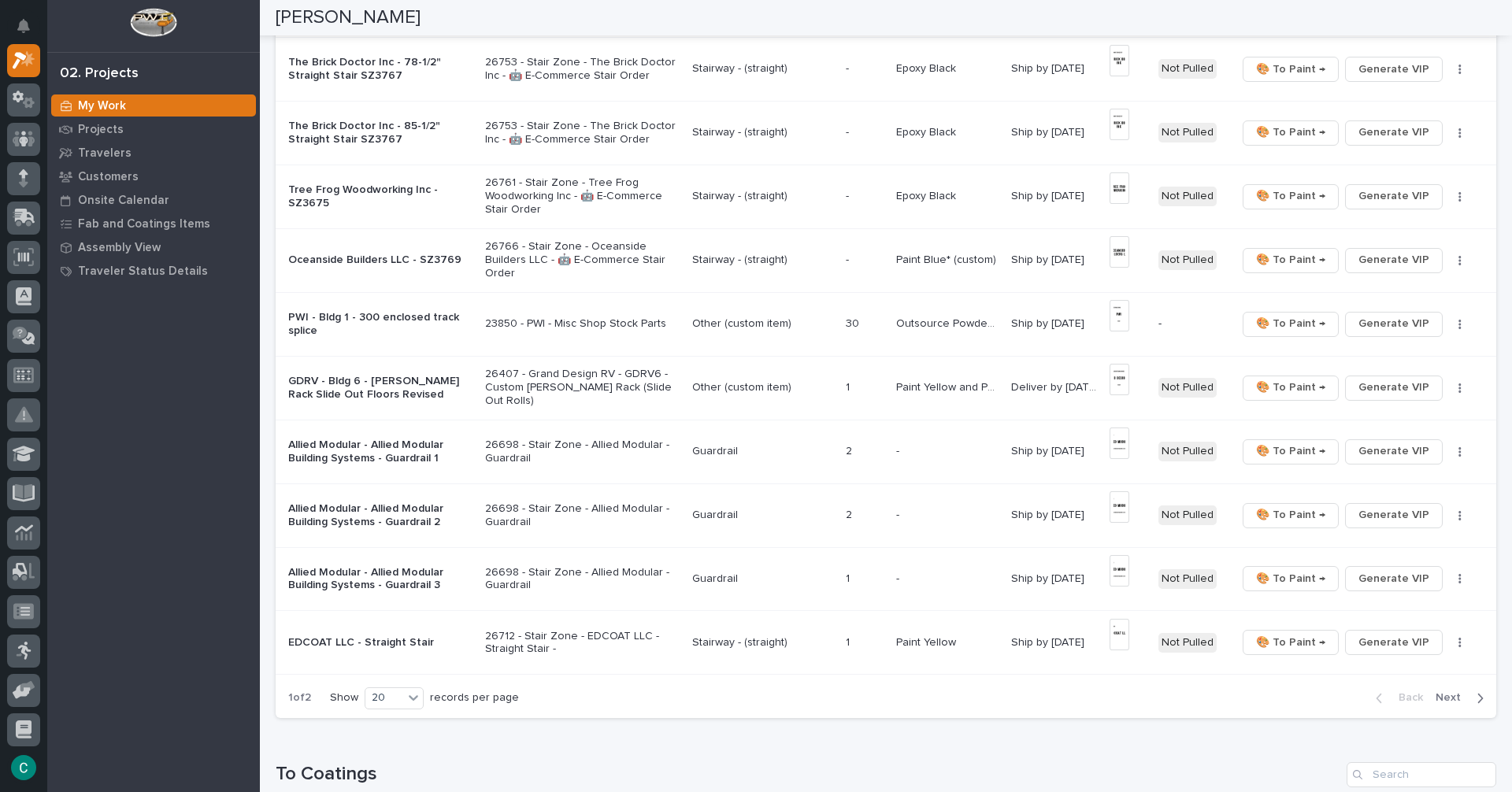
click at [1476, 695] on icon "button" at bounding box center [1479, 698] width 7 height 14
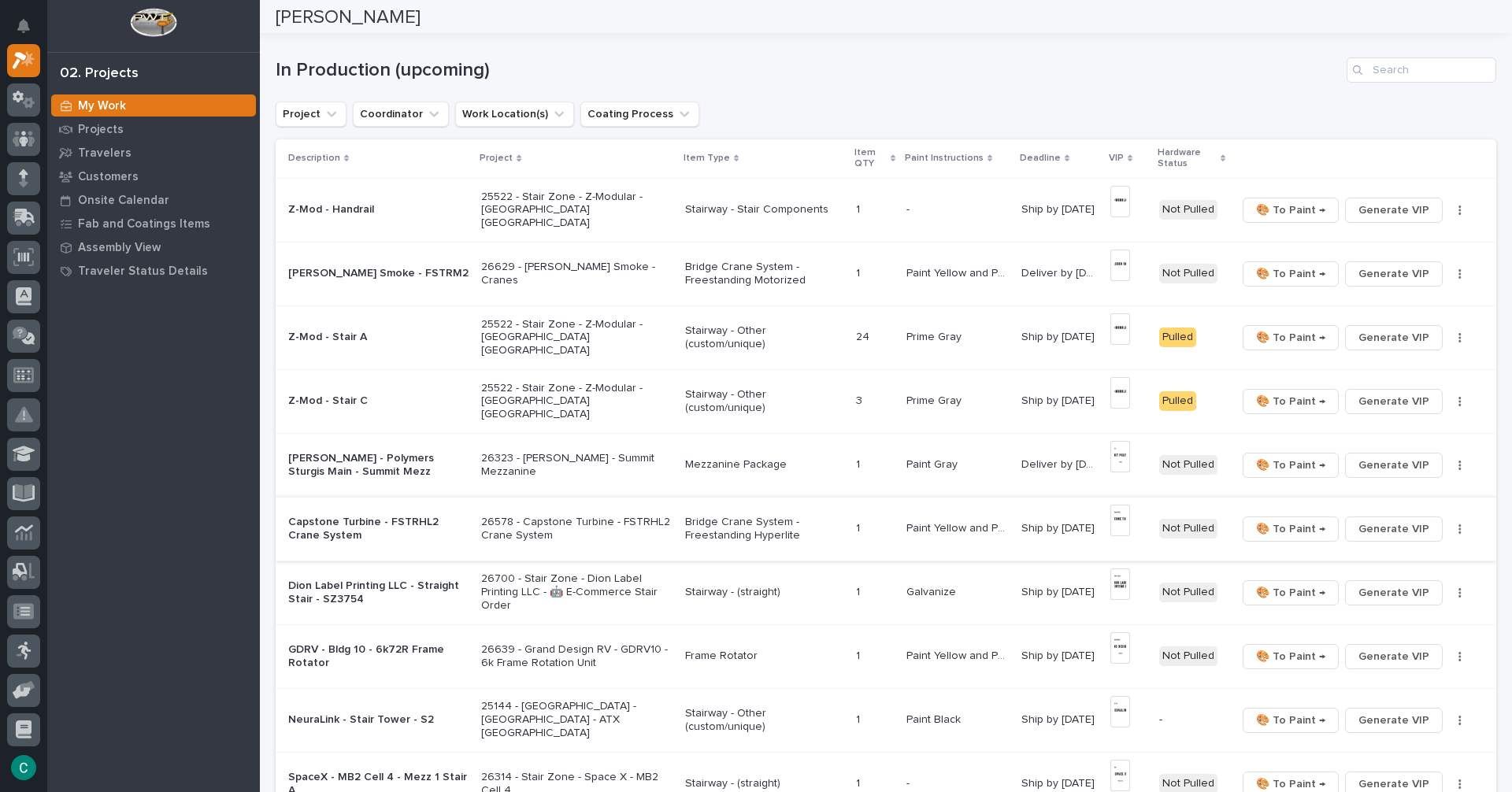
scroll to position [0, 0]
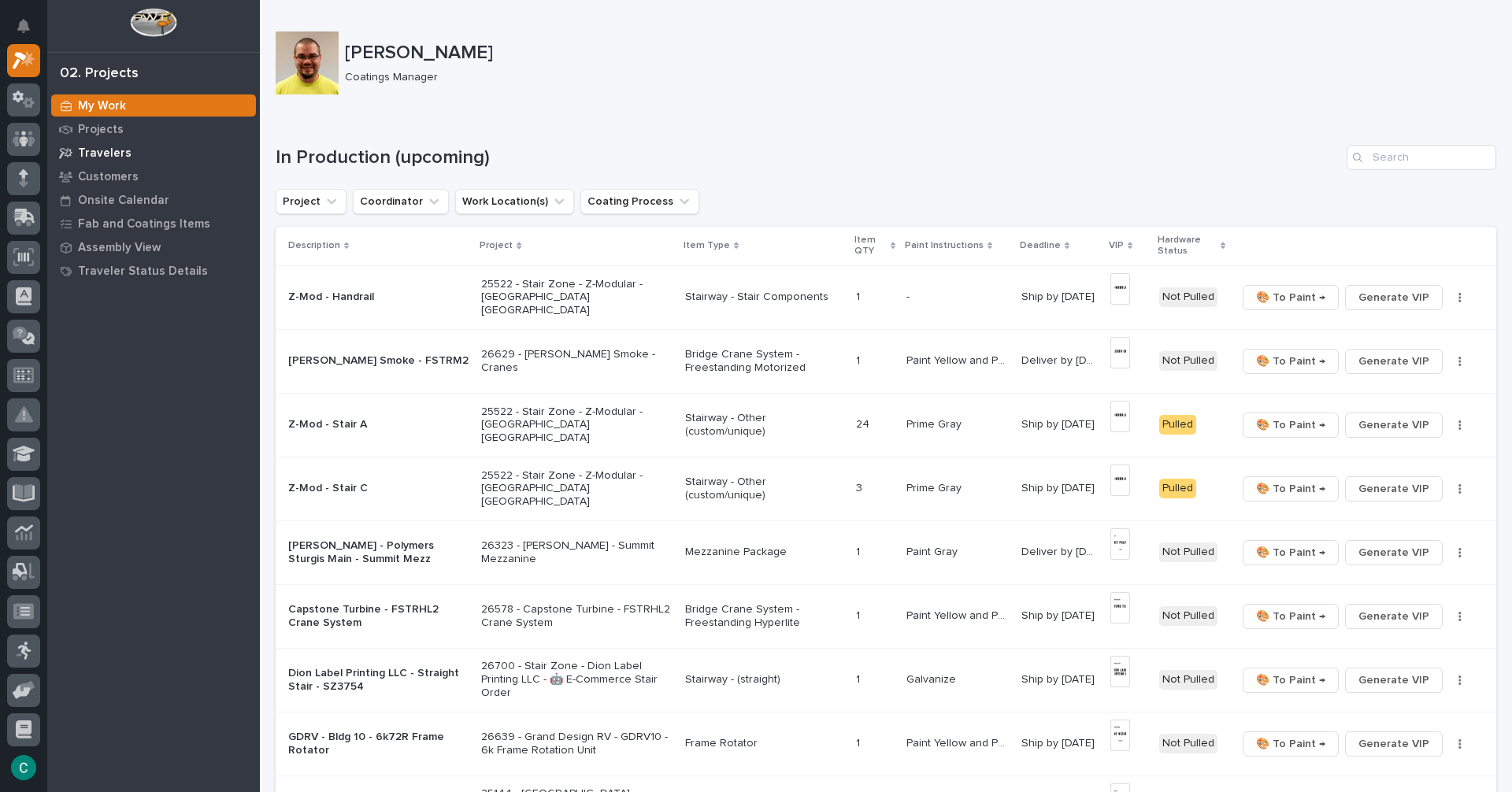
click at [113, 149] on p "Travelers" at bounding box center [105, 153] width 53 height 14
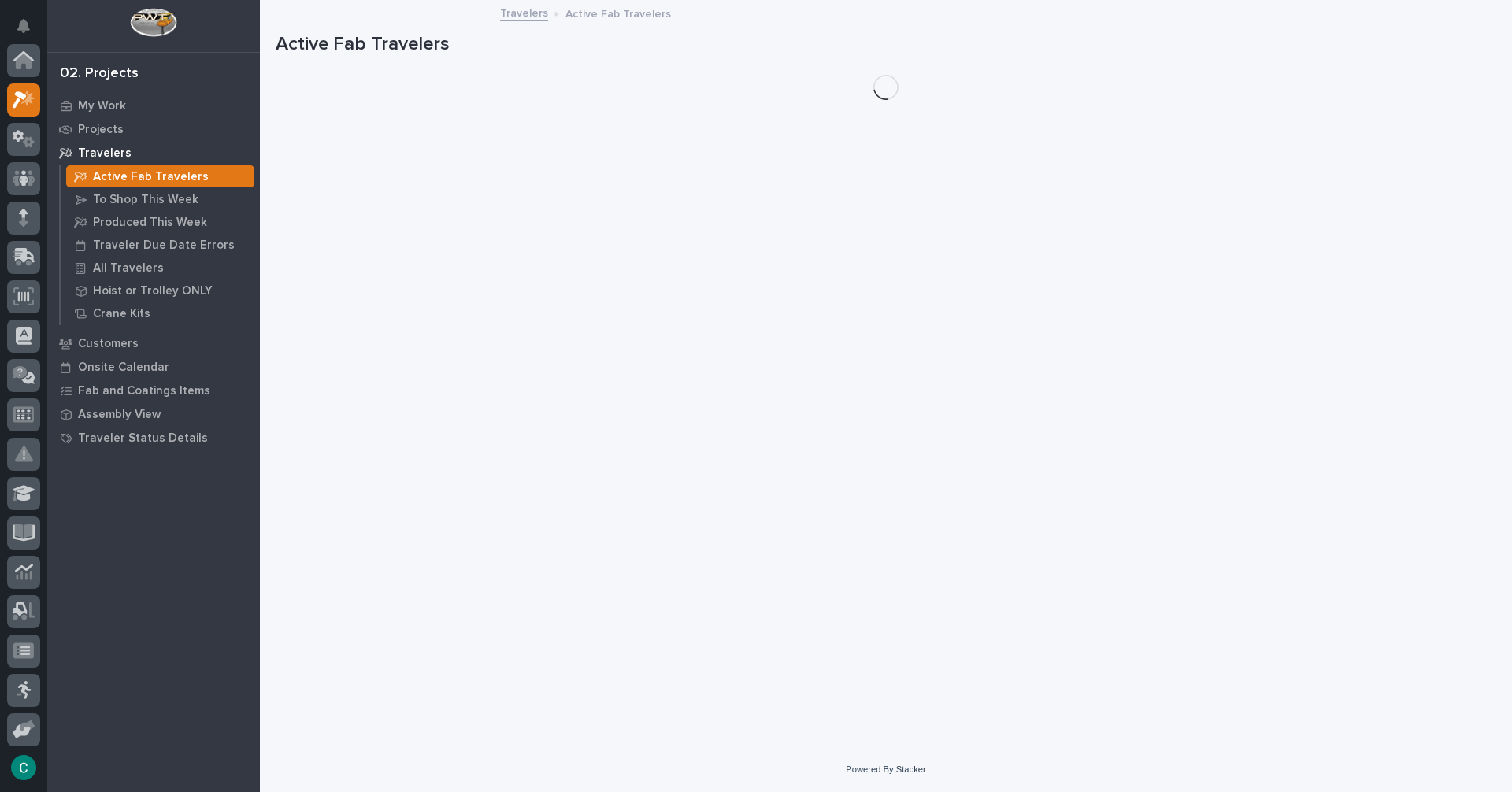
scroll to position [39, 0]
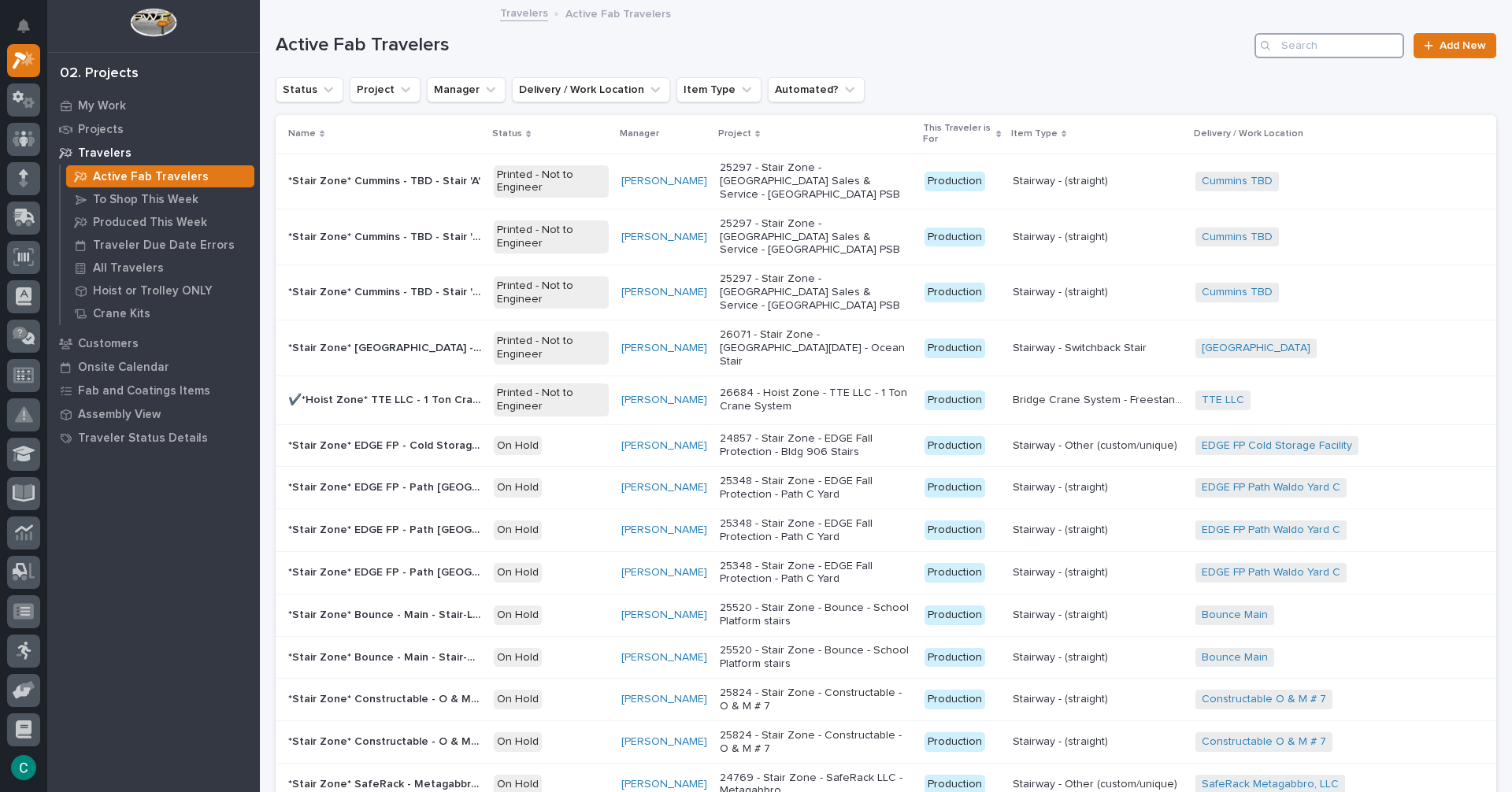
click at [1301, 55] on input "Search" at bounding box center [1329, 46] width 150 height 25
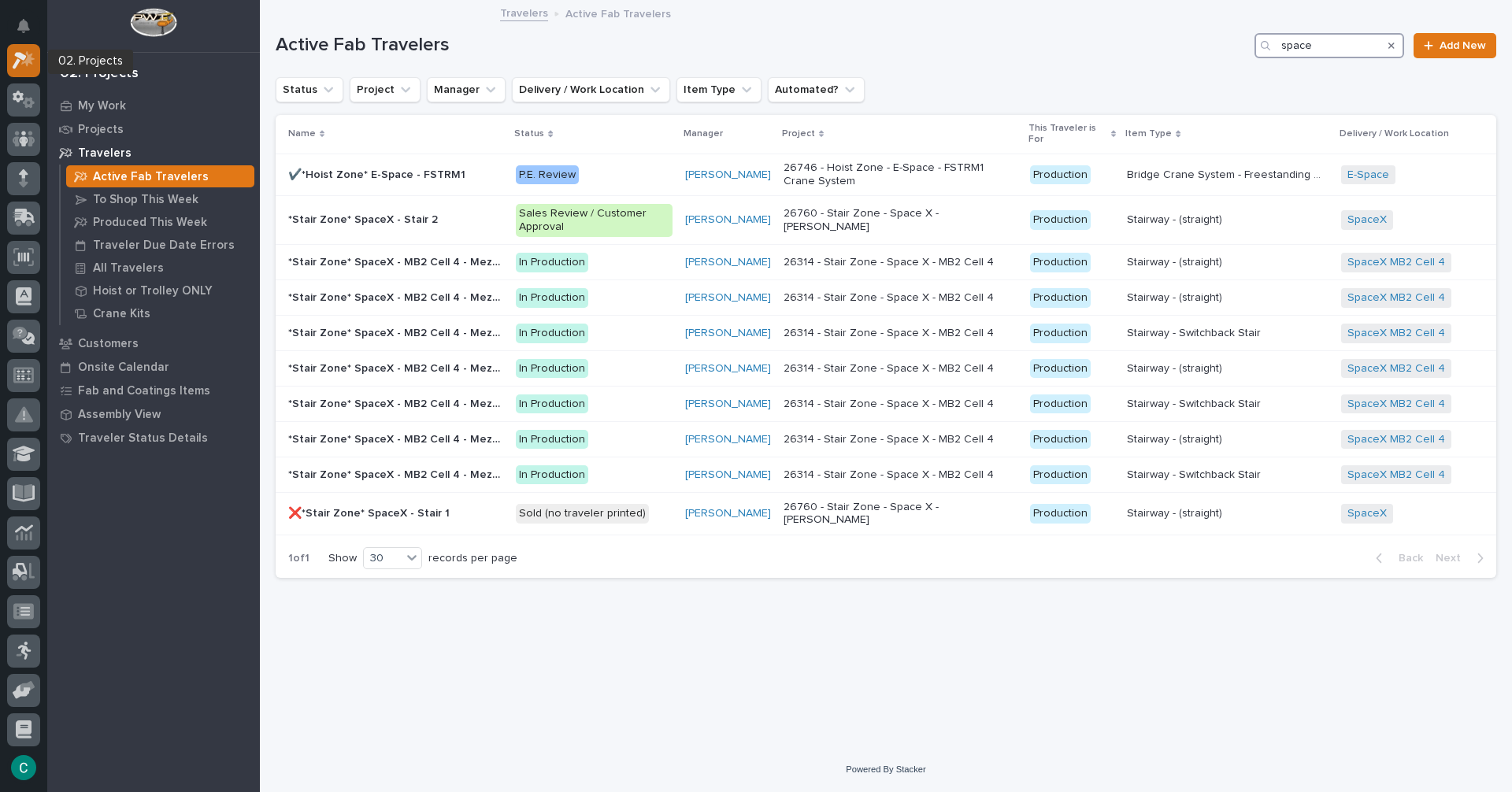
type input "space"
click at [24, 66] on icon at bounding box center [24, 60] width 23 height 18
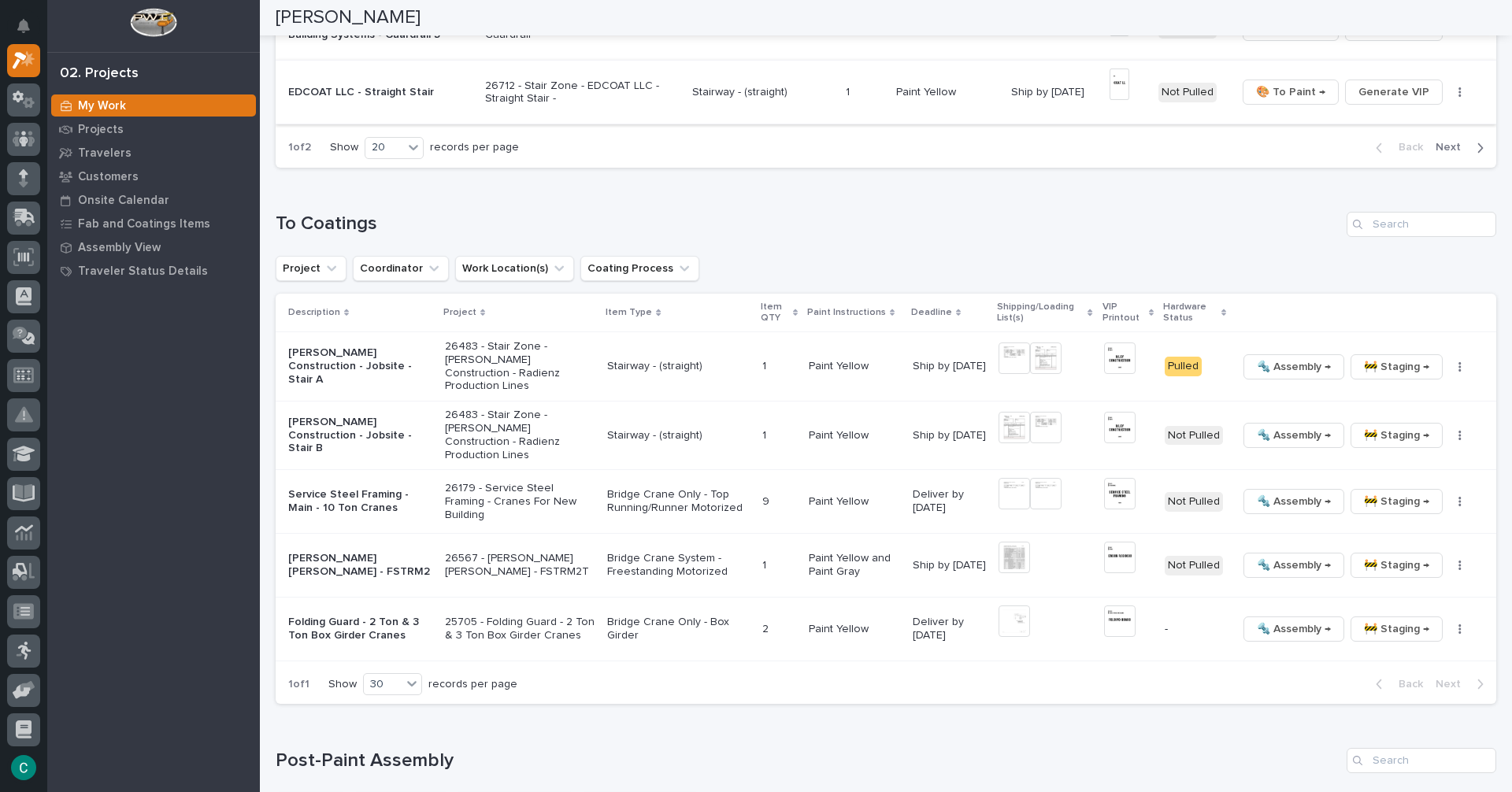
scroll to position [1418, 0]
click at [1000, 353] on img at bounding box center [1013, 357] width 32 height 32
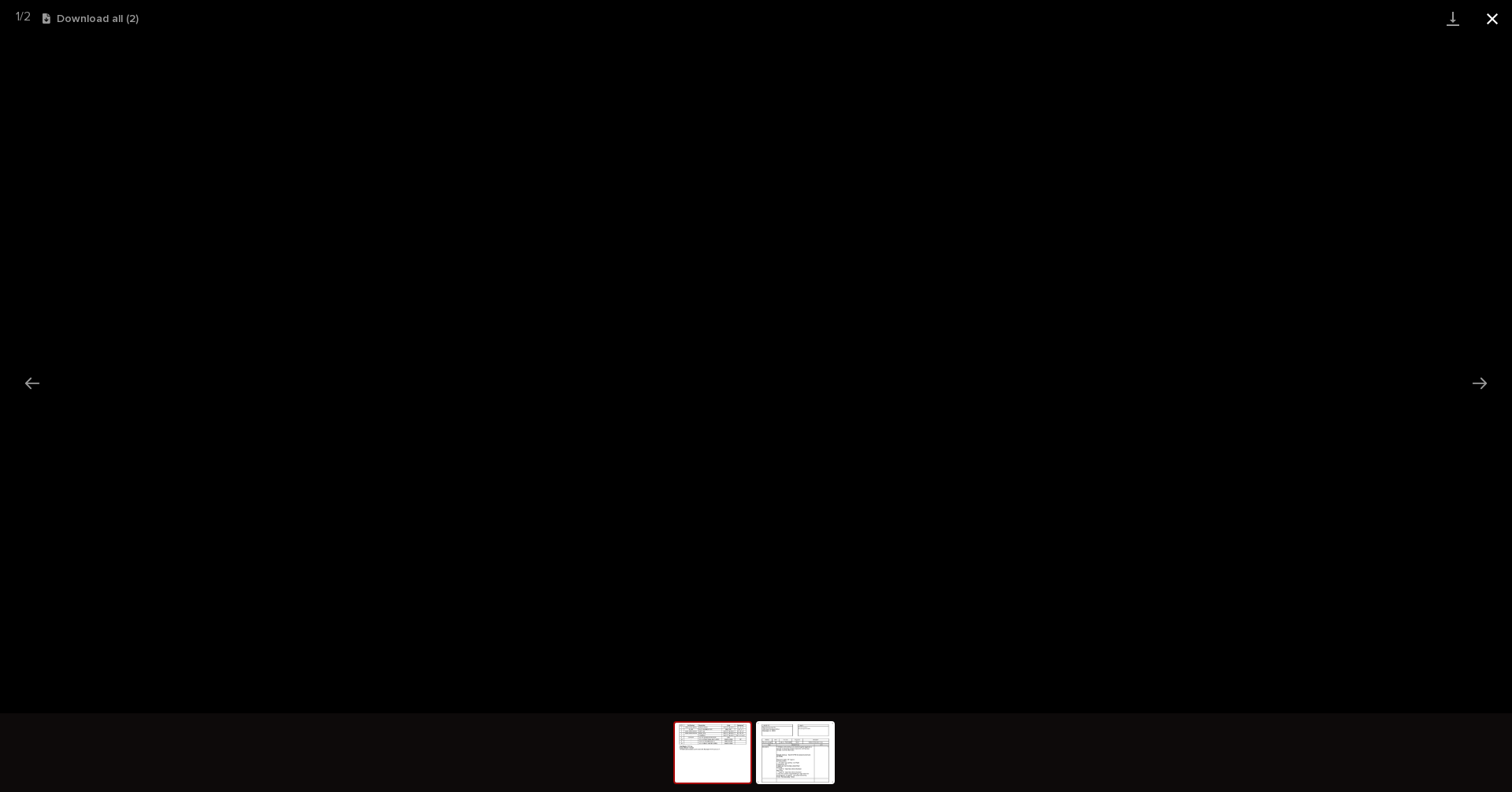
click at [1500, 25] on button "Close gallery" at bounding box center [1491, 18] width 39 height 37
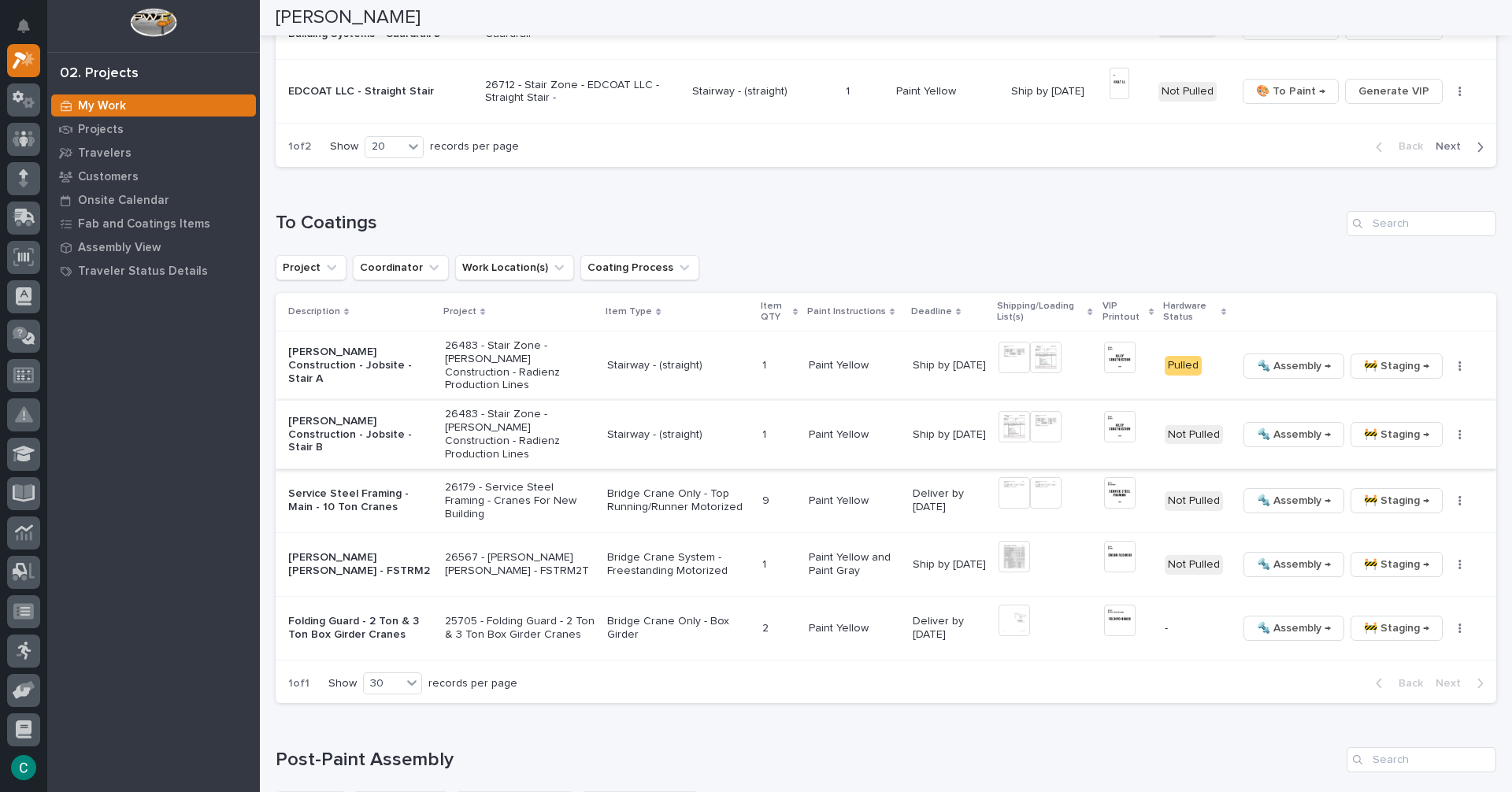
click at [1009, 418] on img at bounding box center [1013, 426] width 32 height 32
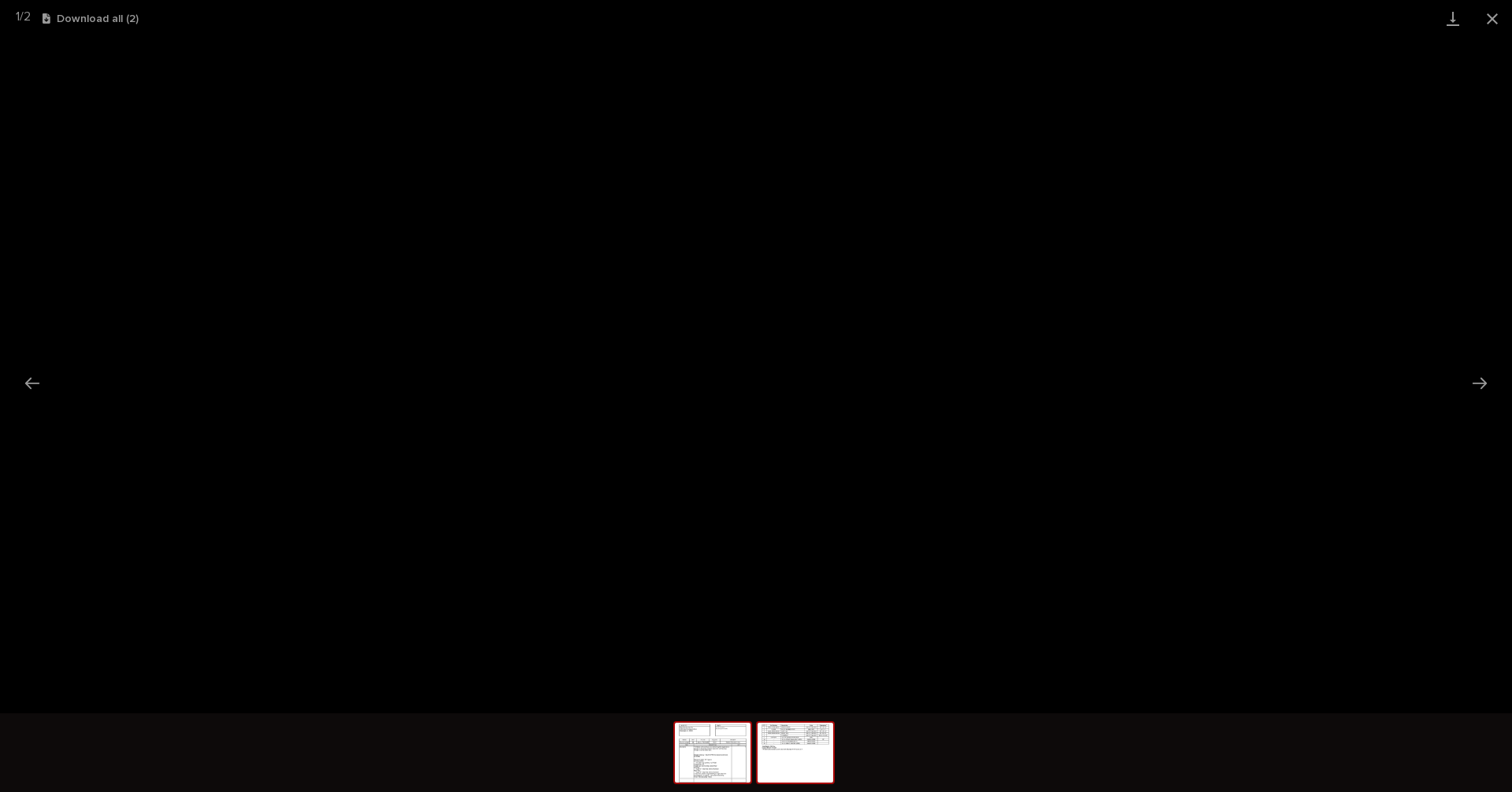
click at [816, 751] on img at bounding box center [795, 753] width 75 height 60
click at [1494, 22] on button "Close gallery" at bounding box center [1491, 18] width 39 height 37
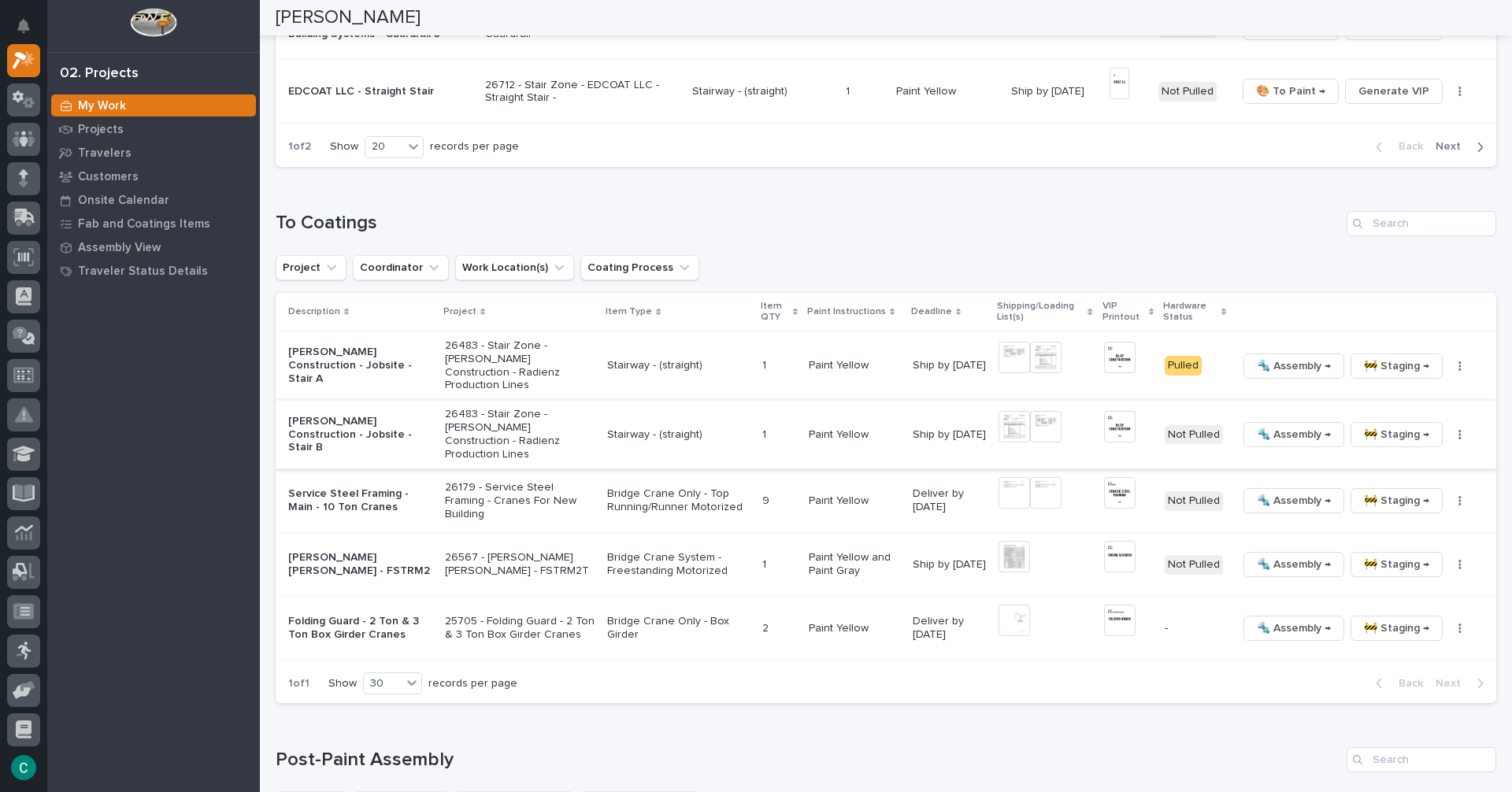
click at [1375, 425] on span "🚧 Staging →" at bounding box center [1396, 435] width 65 height 19
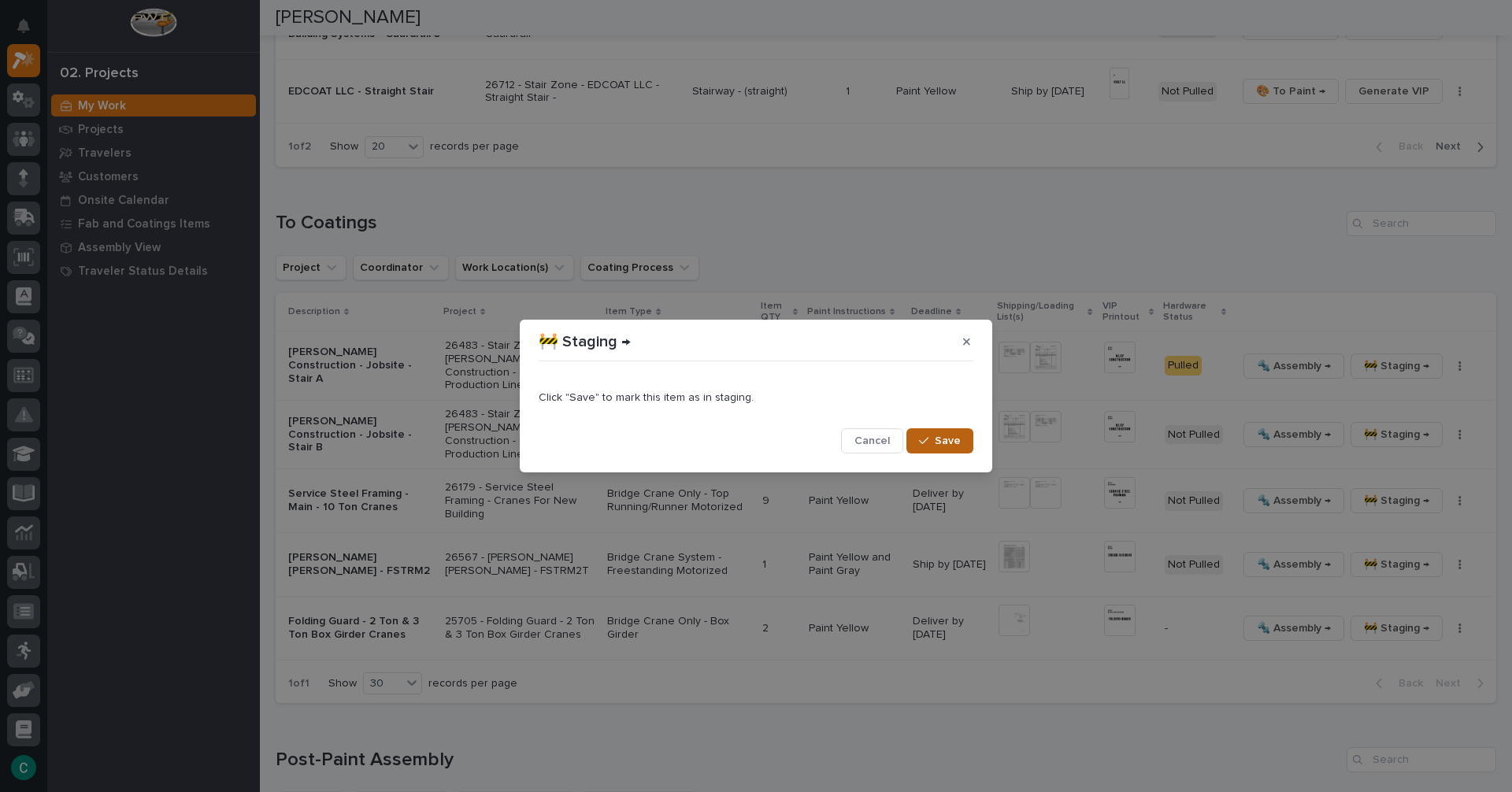
click at [953, 450] on button "Save" at bounding box center [940, 440] width 67 height 25
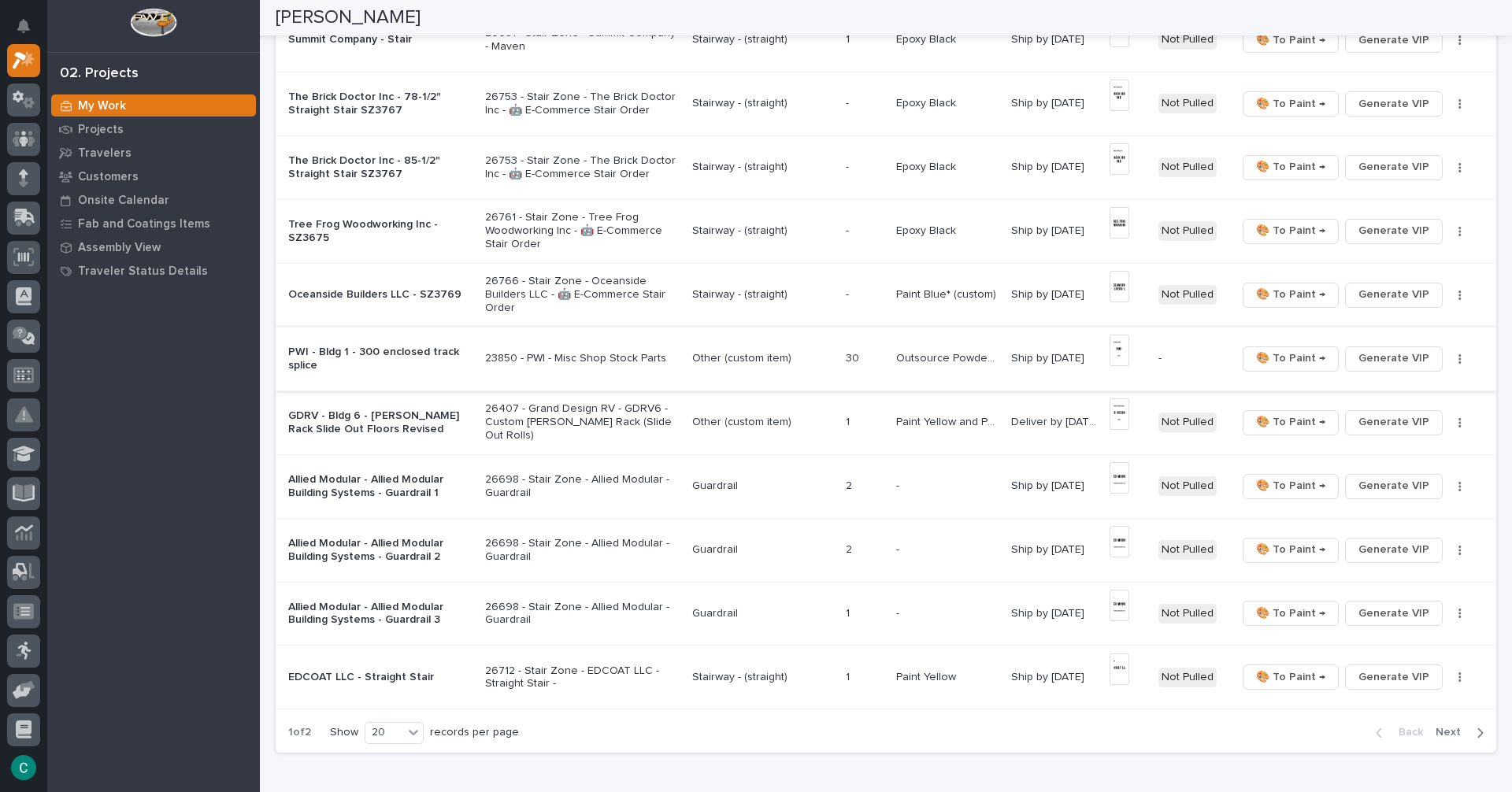
scroll to position [867, 0]
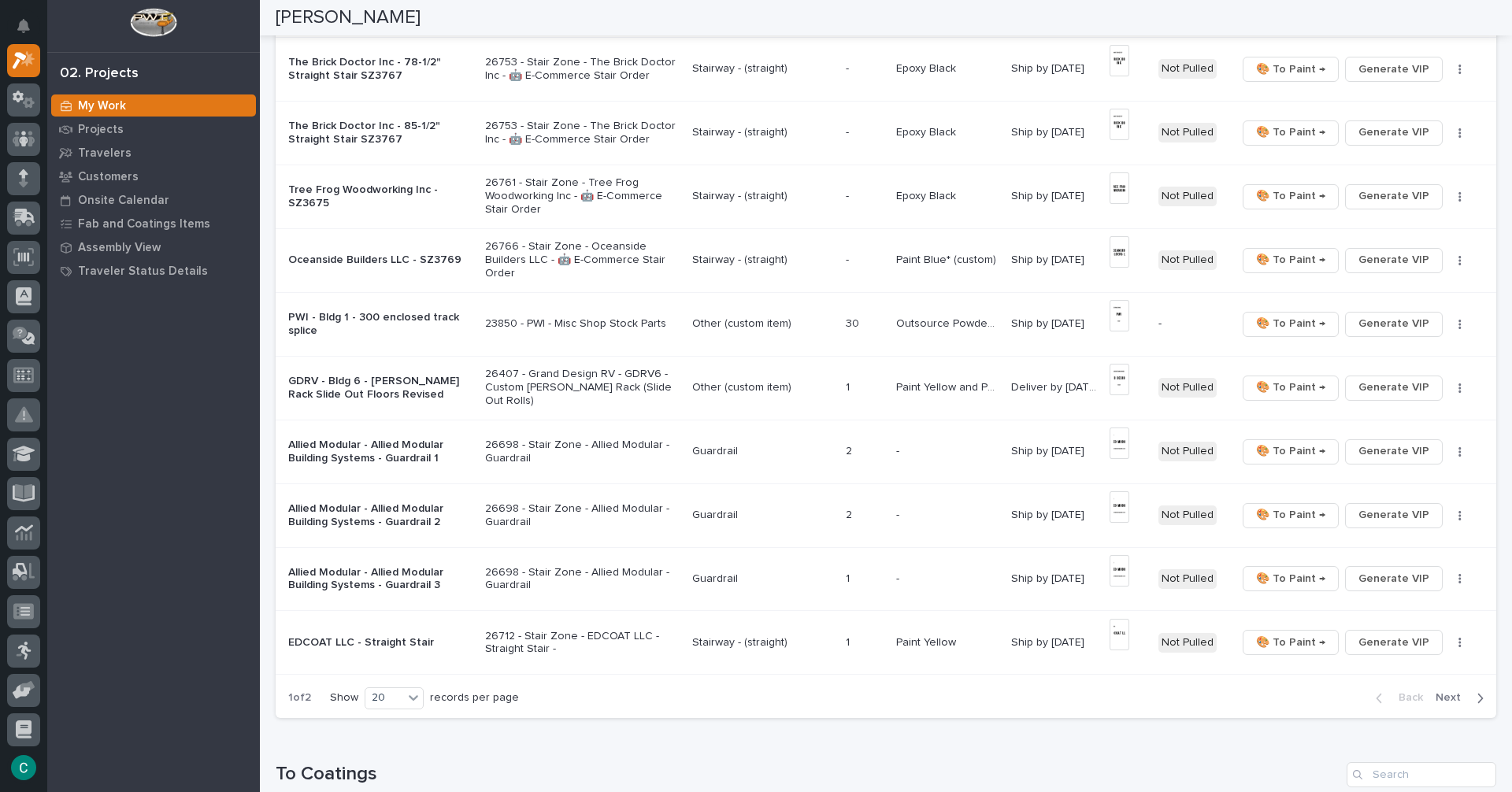
click at [1451, 701] on span "Next" at bounding box center [1453, 697] width 34 height 14
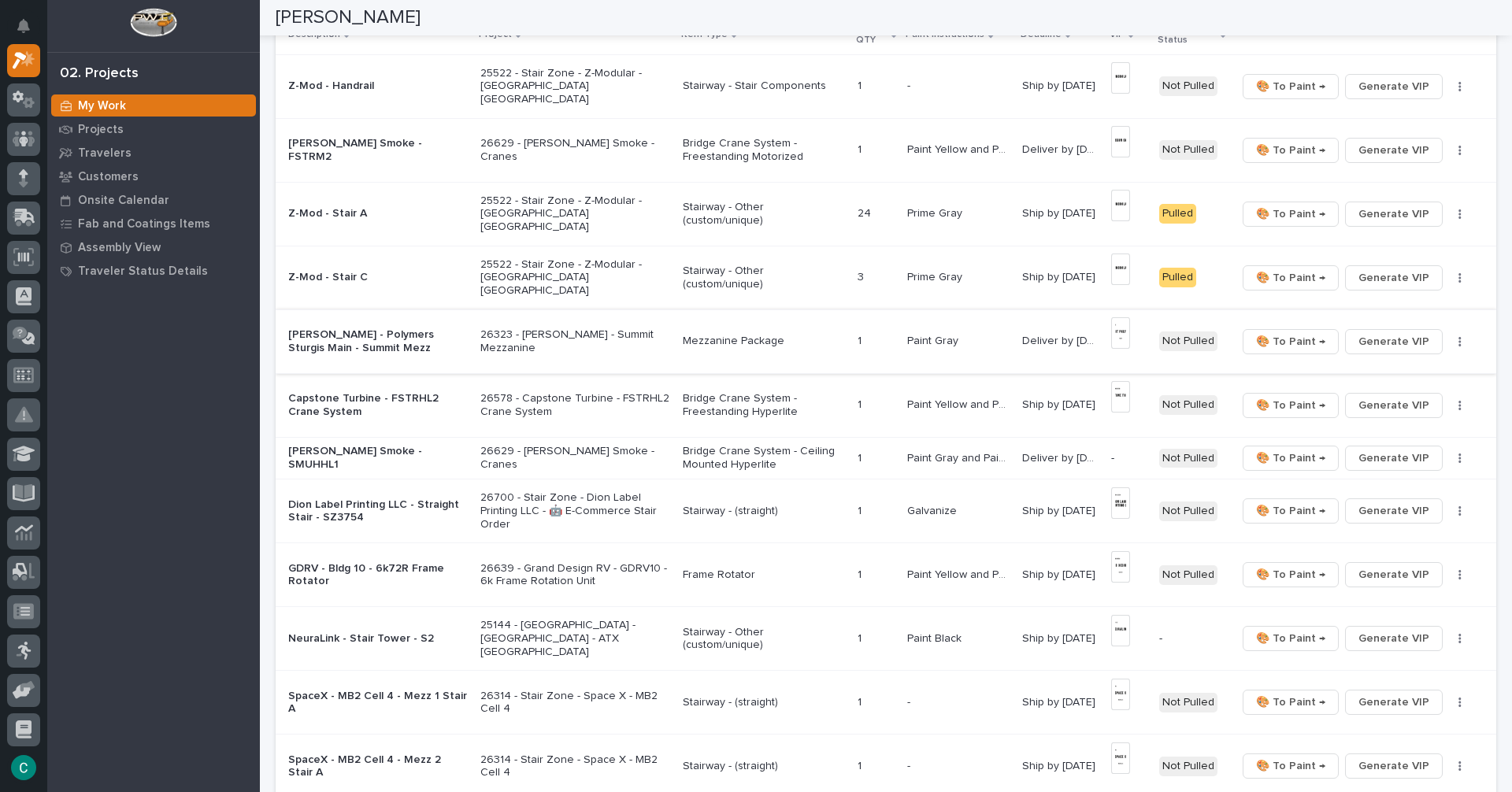
scroll to position [236, 0]
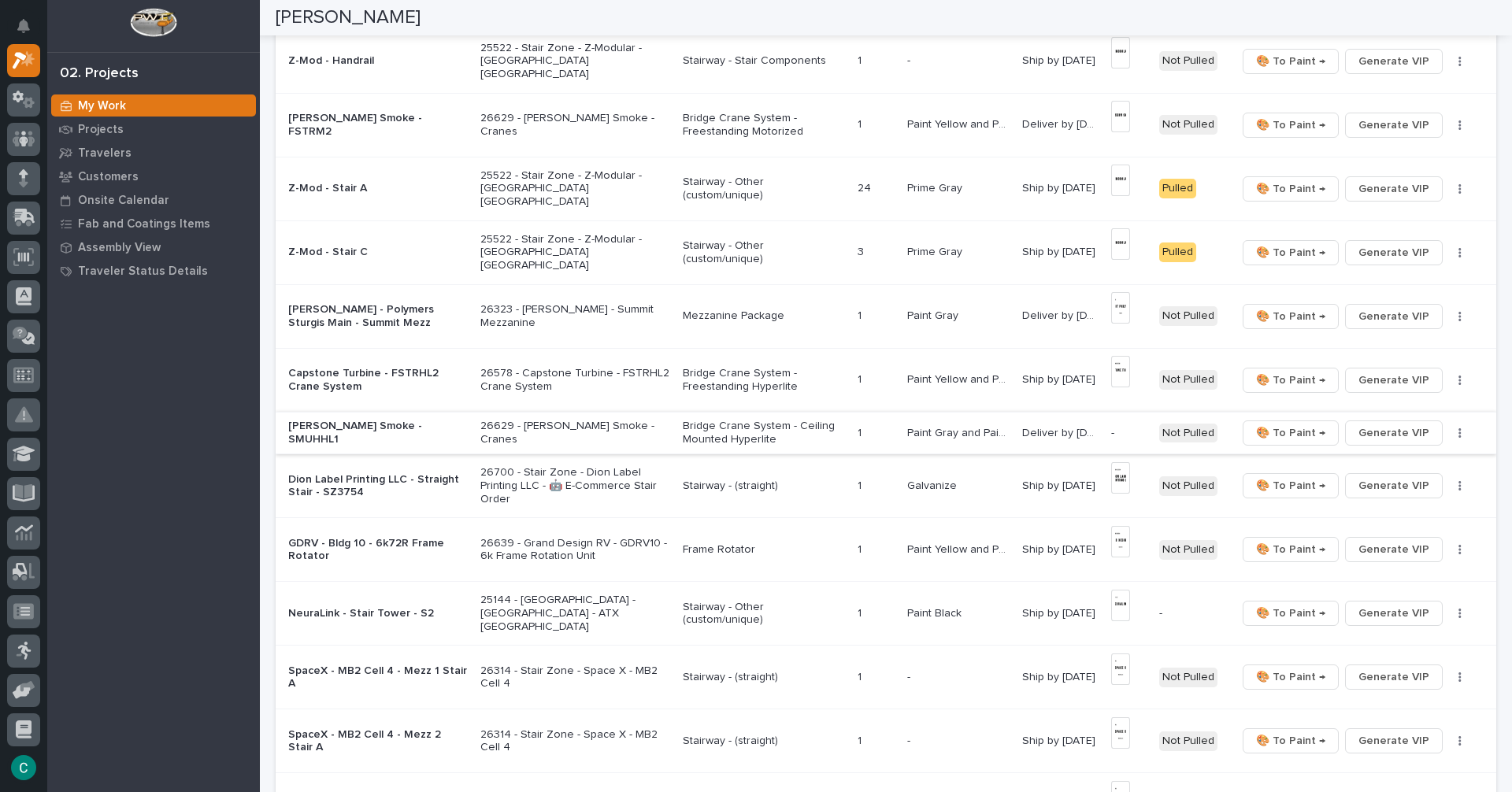
click at [1404, 428] on span "Generate VIP" at bounding box center [1394, 433] width 71 height 19
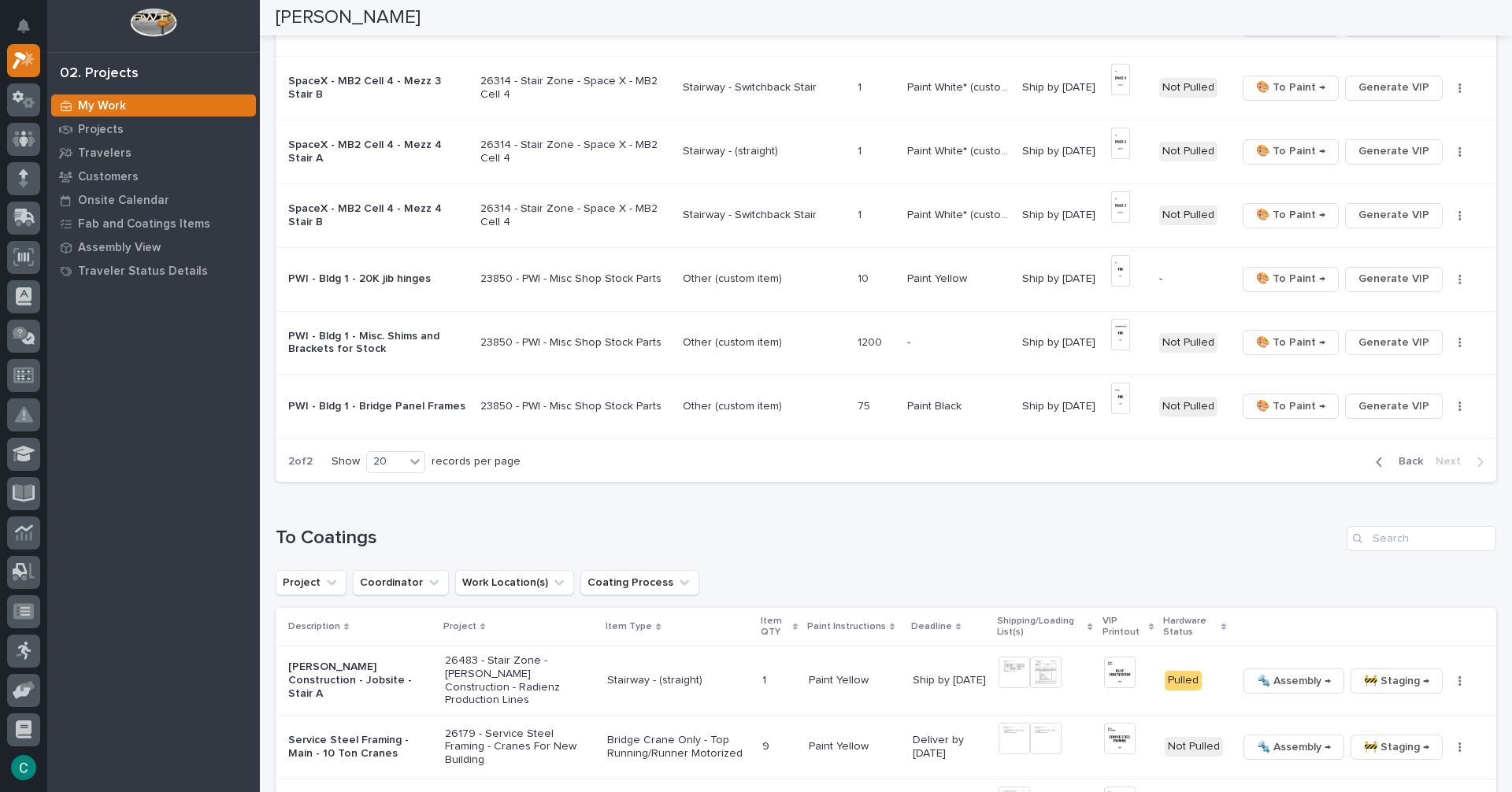
scroll to position [1113, 0]
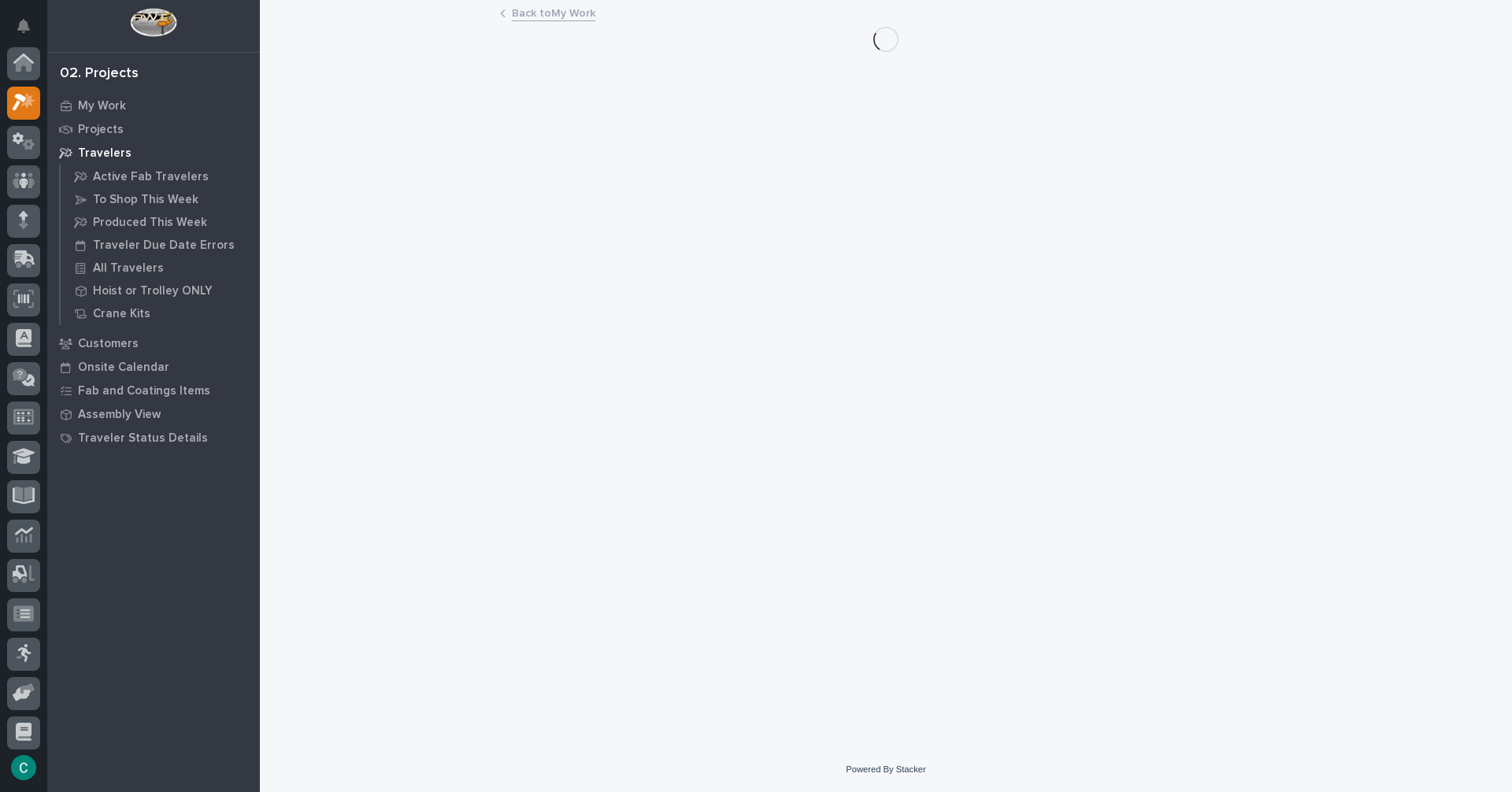
scroll to position [39, 0]
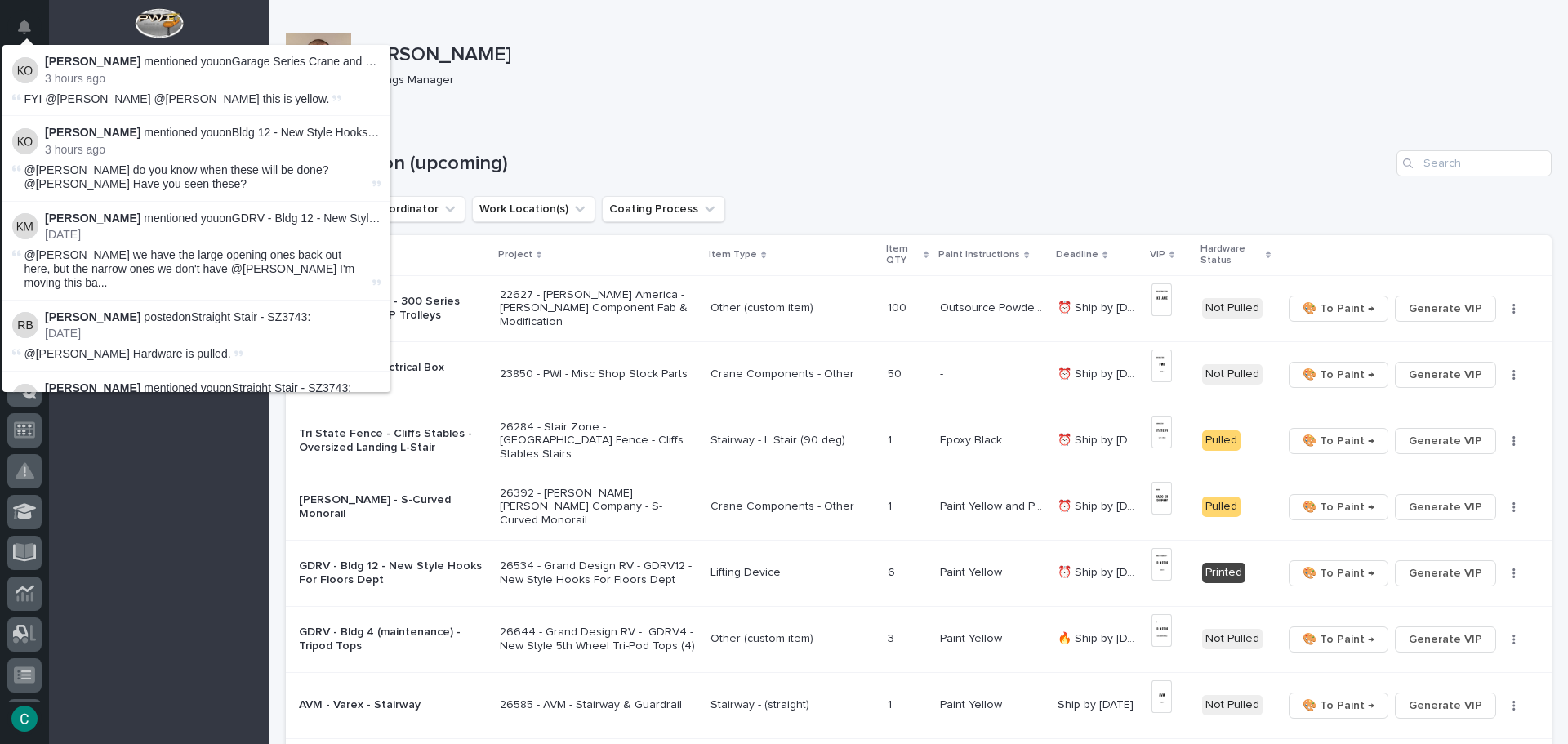
scroll to position [41, 0]
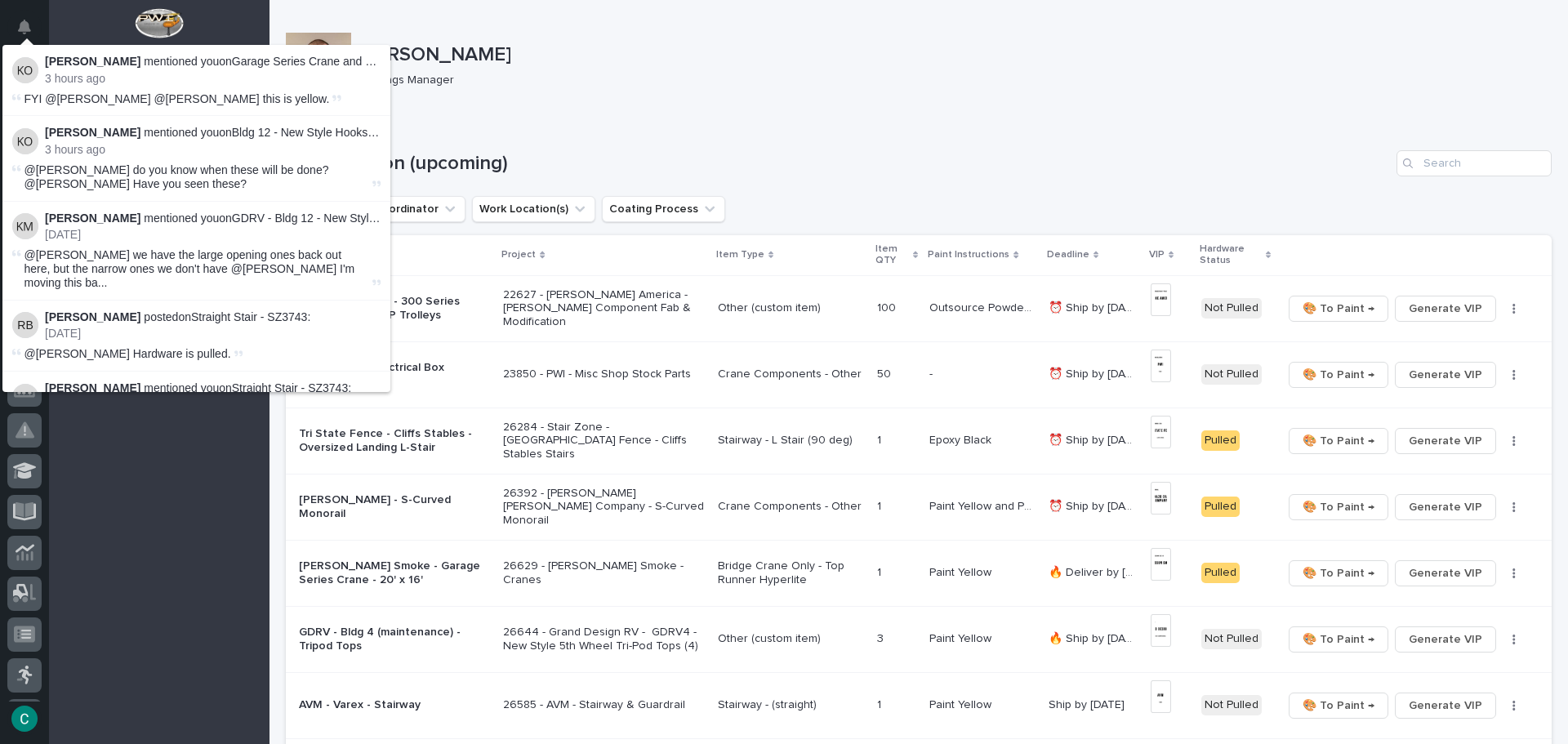
click at [801, 71] on div "Coatings Manager" at bounding box center [948, 78] width 1181 height 17
